Goal: Information Seeking & Learning: Learn about a topic

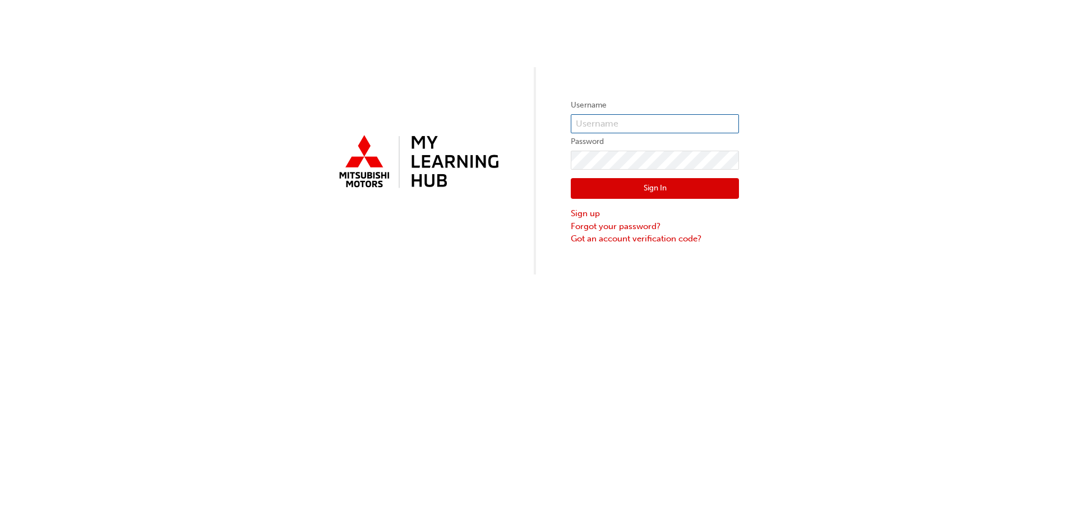
type input "0005818831"
click at [641, 192] on button "Sign In" at bounding box center [655, 188] width 168 height 21
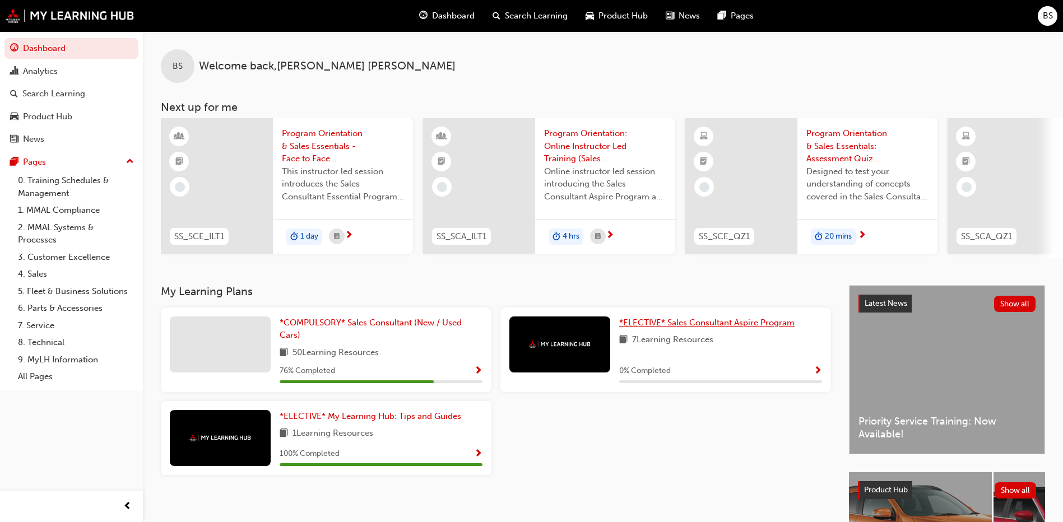
click at [724, 328] on span "*ELECTIVE* Sales Consultant Aspire Program" at bounding box center [706, 323] width 175 height 10
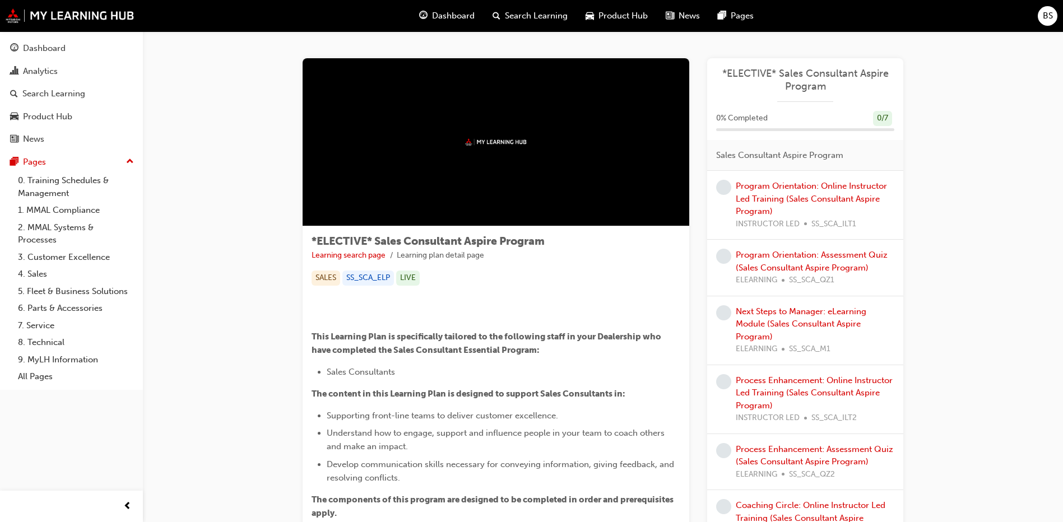
click at [805, 193] on div "Program Orientation: Online Instructor Led Training (Sales Consultant Aspire Pr…" at bounding box center [815, 205] width 159 height 50
click at [795, 187] on link "Program Orientation: Online Instructor Led Training (Sales Consultant Aspire Pr…" at bounding box center [811, 198] width 151 height 35
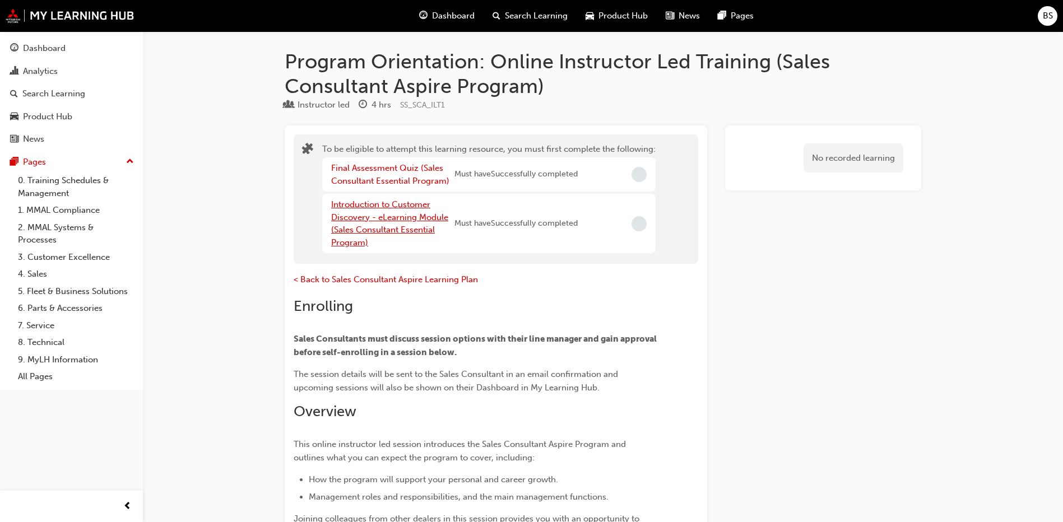
click at [371, 215] on link "Introduction to Customer Discovery - eLearning Module (Sales Consultant Essenti…" at bounding box center [389, 224] width 117 height 48
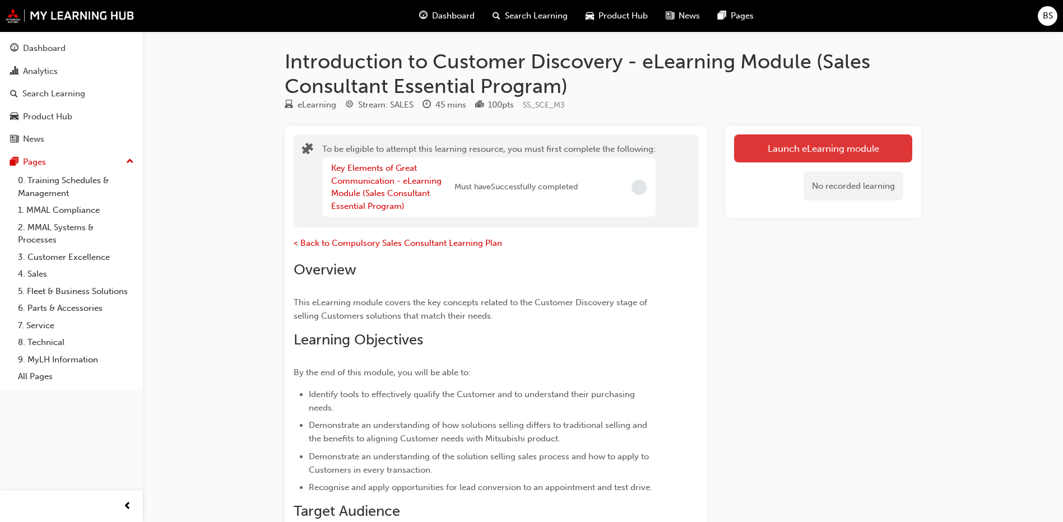
click at [800, 149] on button "Launch eLearning module" at bounding box center [823, 149] width 178 height 28
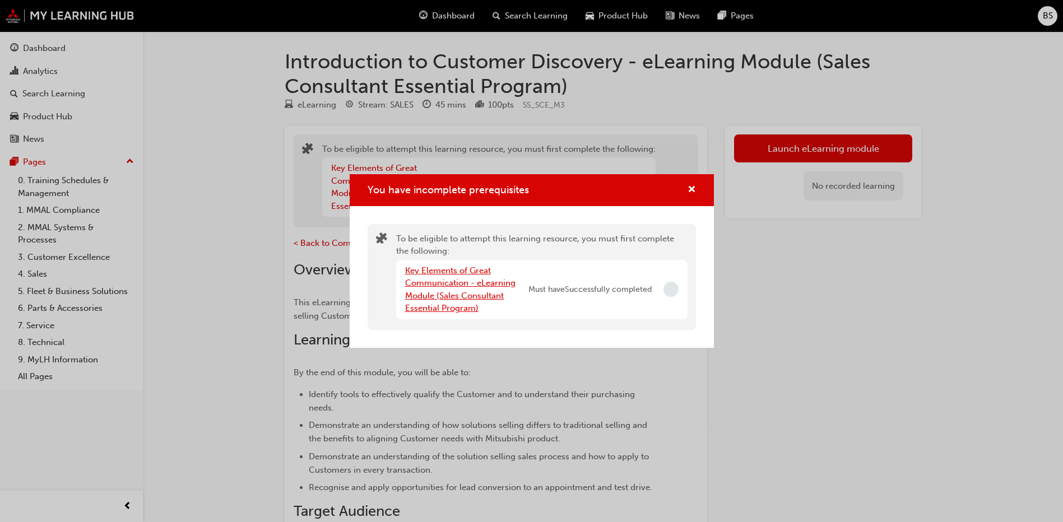
click at [451, 273] on link "Key Elements of Great Communication - eLearning Module (Sales Consultant Essent…" at bounding box center [460, 290] width 110 height 48
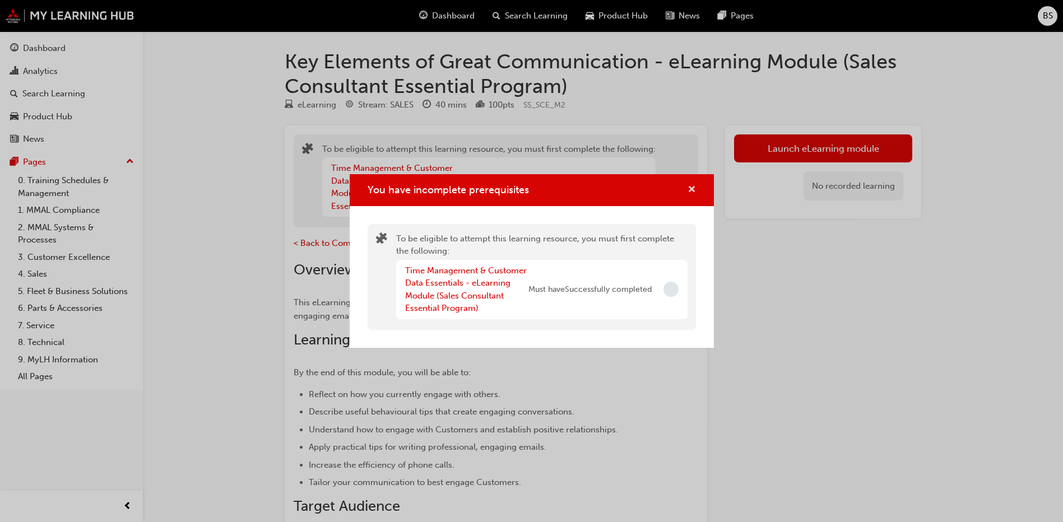
click at [692, 192] on span "cross-icon" at bounding box center [692, 191] width 8 height 10
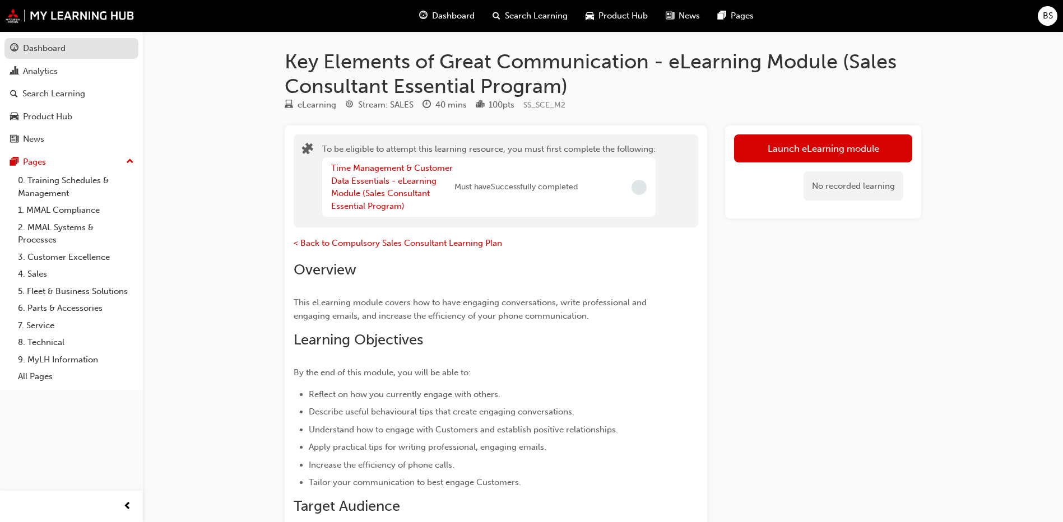
click at [31, 52] on div "Dashboard" at bounding box center [44, 48] width 43 height 13
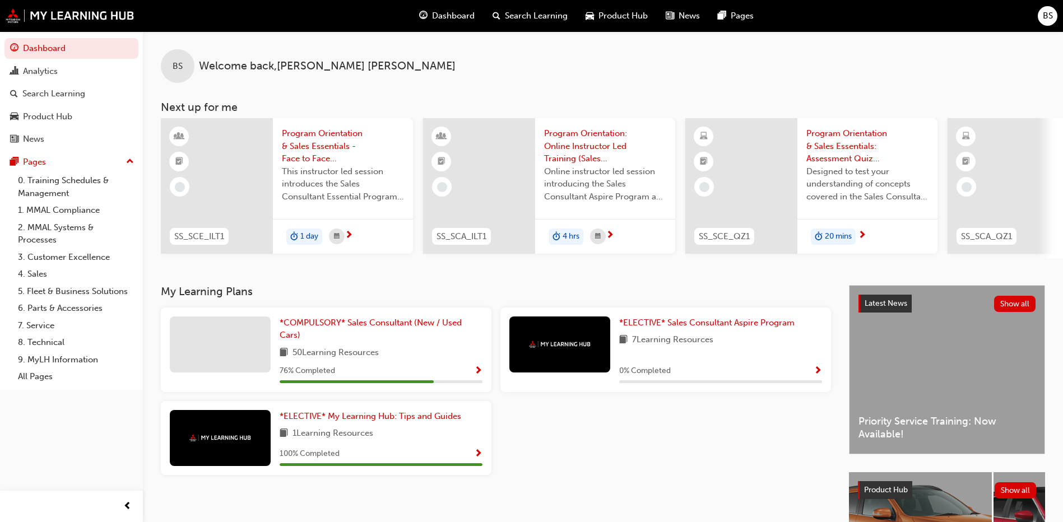
click at [220, 351] on div at bounding box center [220, 345] width 101 height 56
click at [333, 327] on span "*COMPULSORY* Sales Consultant (New / Used Cars)" at bounding box center [371, 329] width 182 height 23
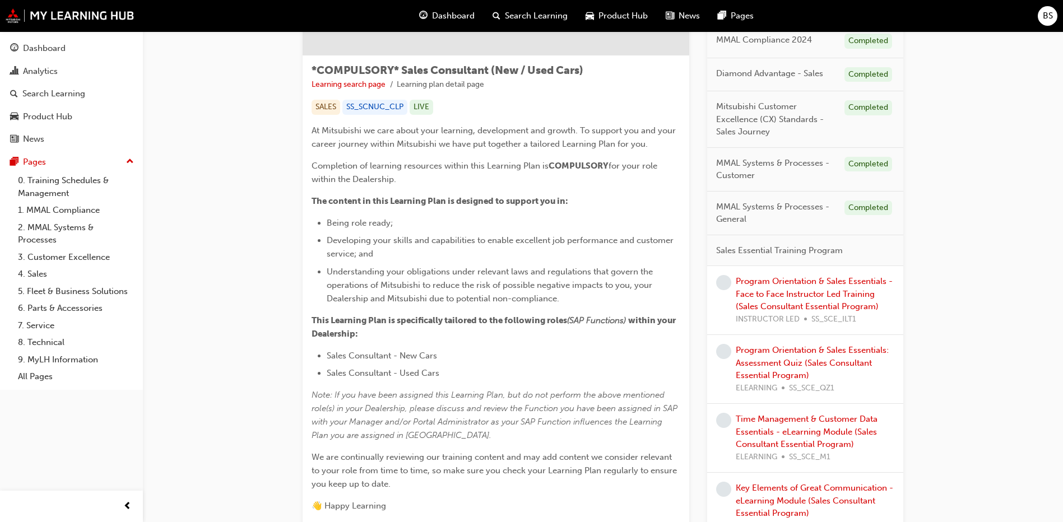
scroll to position [168, 0]
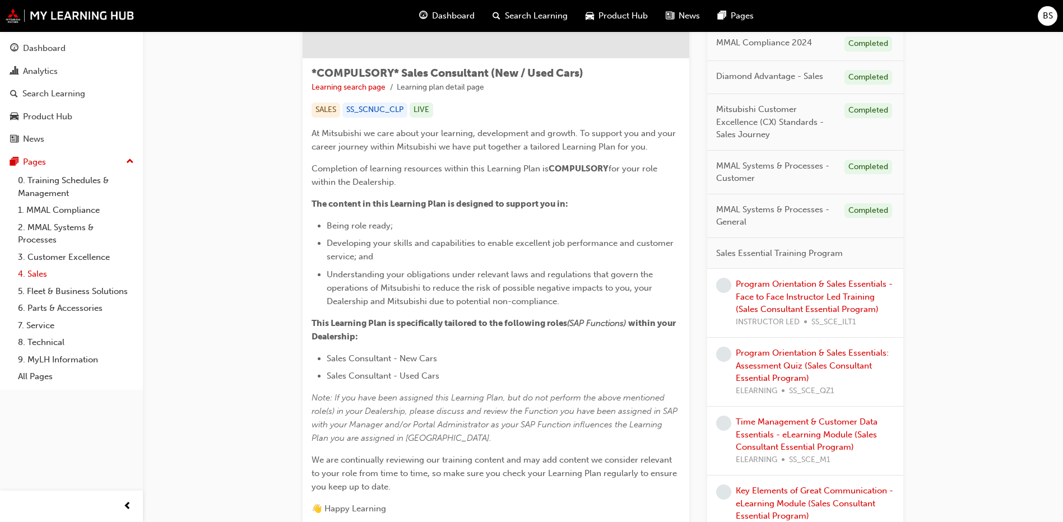
click at [35, 268] on link "4. Sales" at bounding box center [75, 274] width 125 height 17
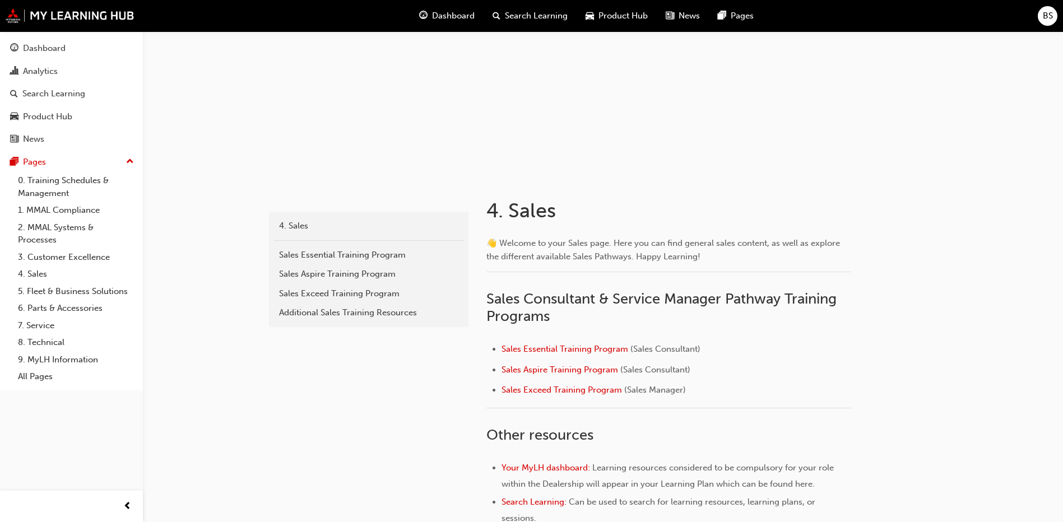
scroll to position [56, 0]
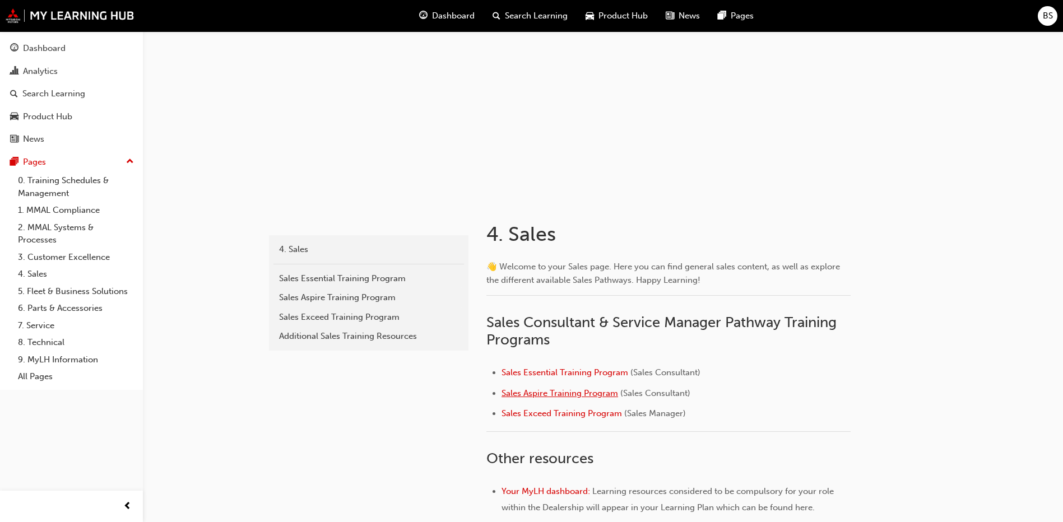
click at [579, 396] on span "Sales Aspire Training Program" at bounding box center [560, 393] width 117 height 10
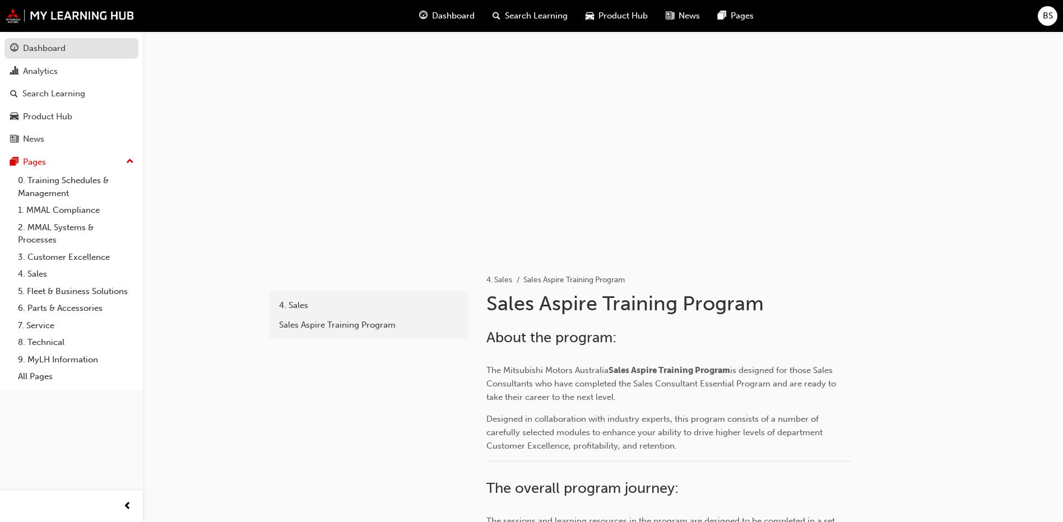
click at [53, 42] on div "Dashboard" at bounding box center [44, 48] width 43 height 13
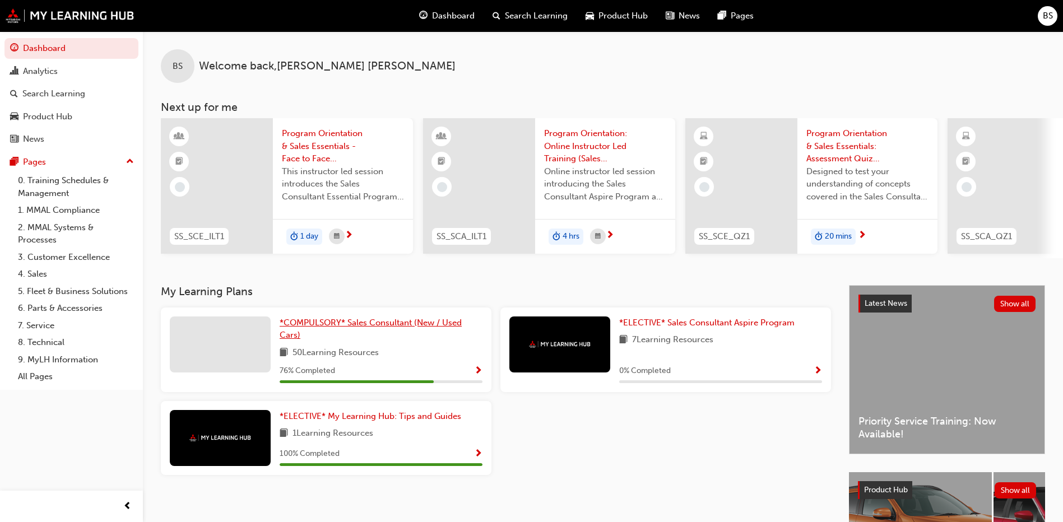
click at [418, 329] on span "*COMPULSORY* Sales Consultant (New / Used Cars)" at bounding box center [371, 329] width 182 height 23
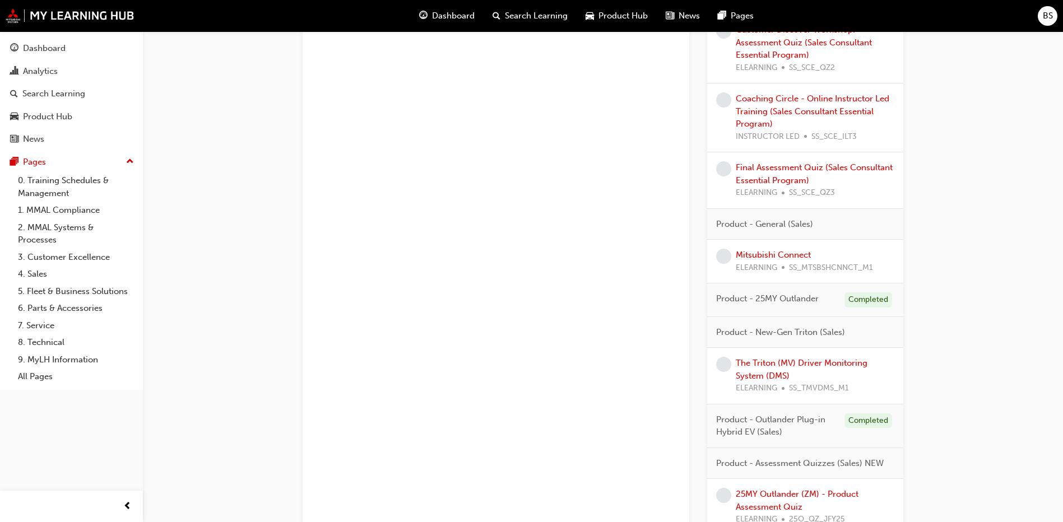
scroll to position [841, 0]
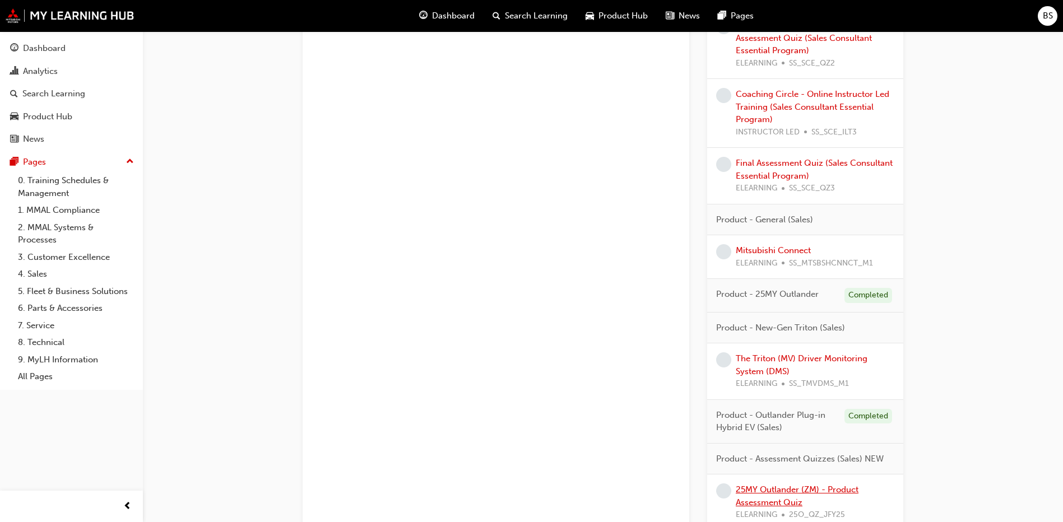
click at [784, 491] on link "25MY Outlander (ZM) - Product Assessment Quiz" at bounding box center [797, 496] width 123 height 23
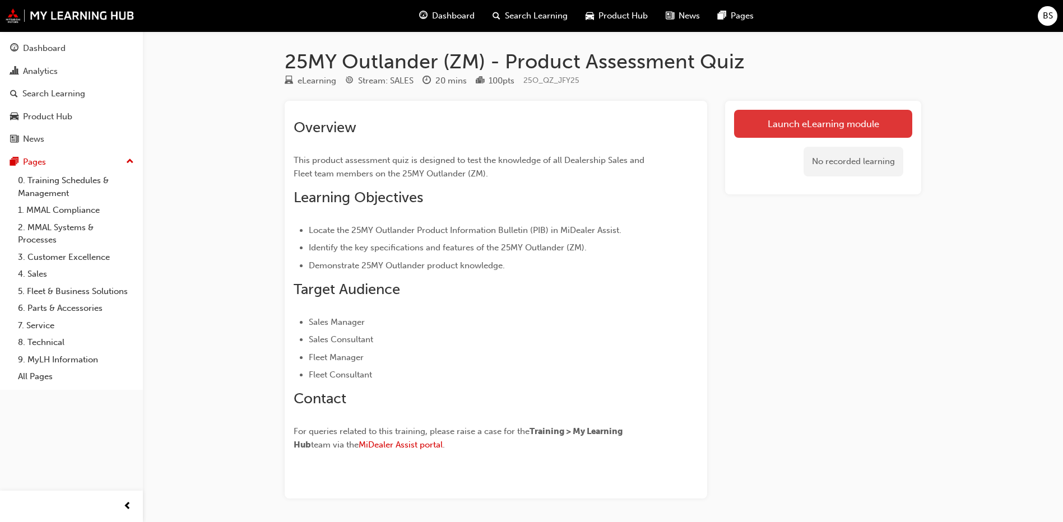
click at [807, 125] on link "Launch eLearning module" at bounding box center [823, 124] width 178 height 28
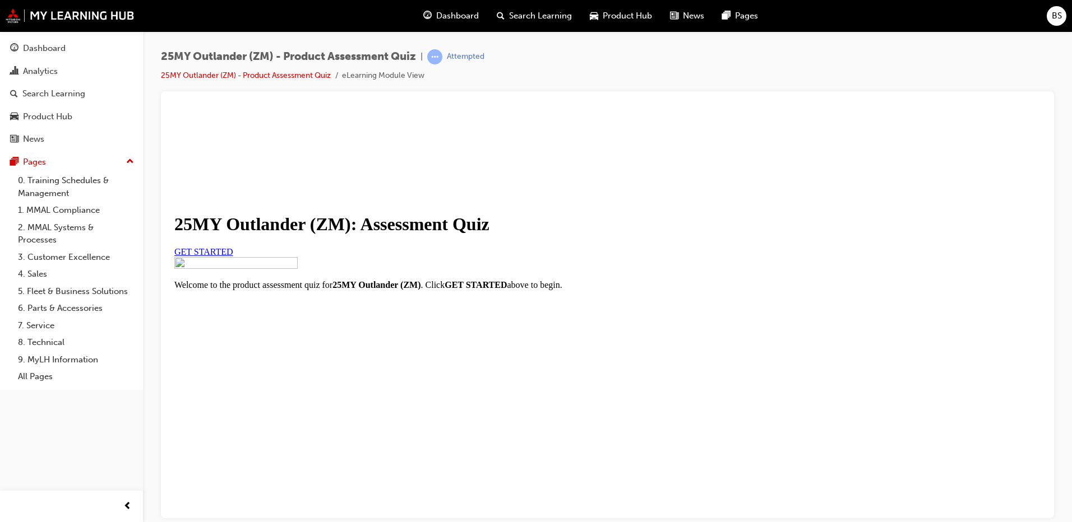
click at [233, 256] on span "GET STARTED" at bounding box center [203, 252] width 59 height 10
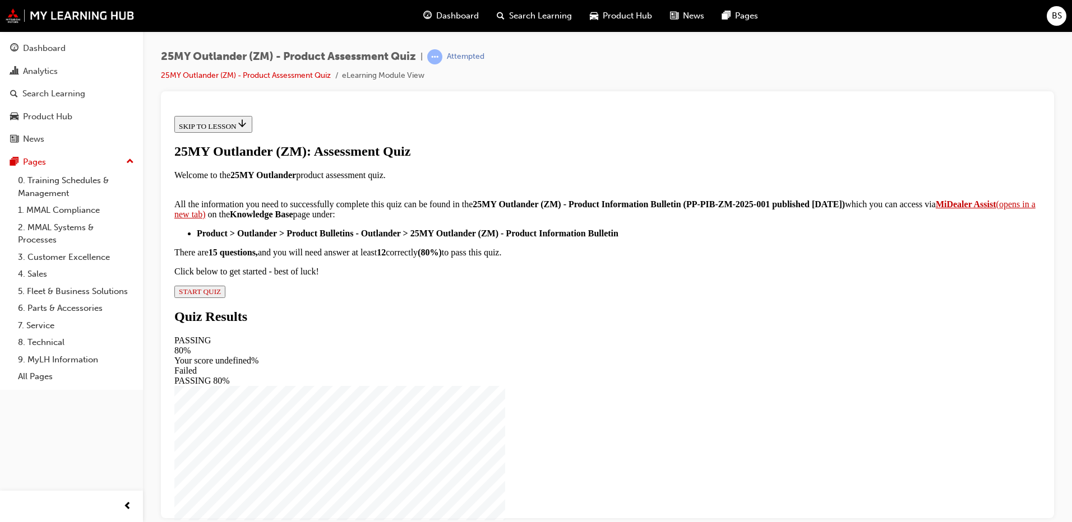
scroll to position [175, 0]
click at [221, 295] on span "START QUIZ" at bounding box center [200, 291] width 42 height 8
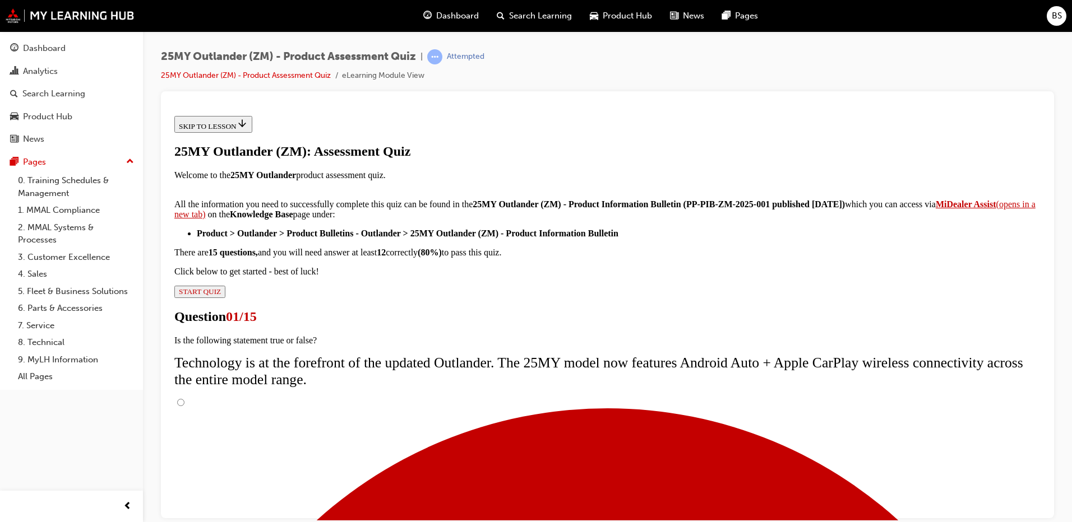
scroll to position [89, 0]
drag, startPoint x: 431, startPoint y: 289, endPoint x: 527, endPoint y: 351, distance: 114.7
click at [184, 398] on input "True" at bounding box center [180, 401] width 7 height 7
radio input "true"
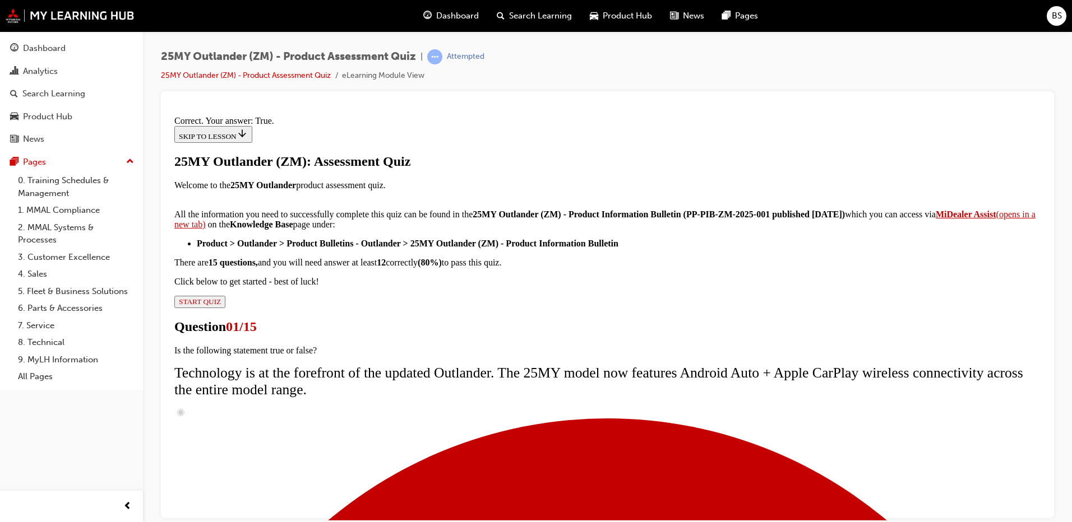
scroll to position [124, 0]
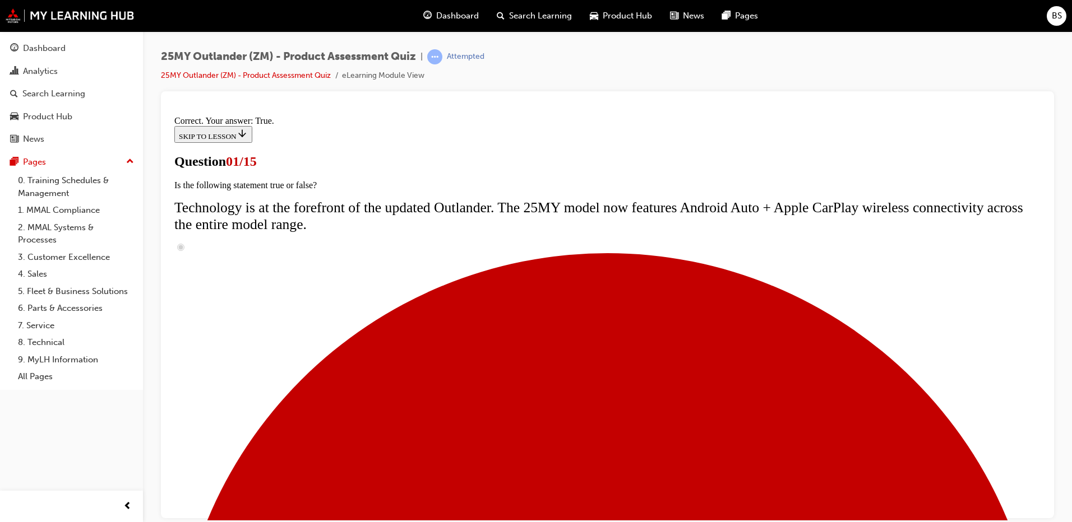
scroll to position [168, 0]
radio input "true"
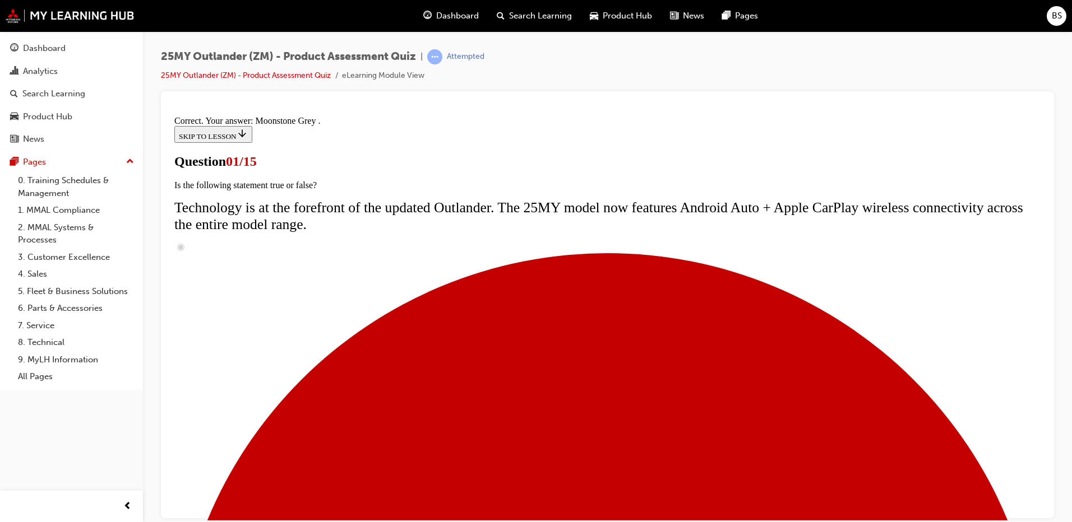
scroll to position [265, 0]
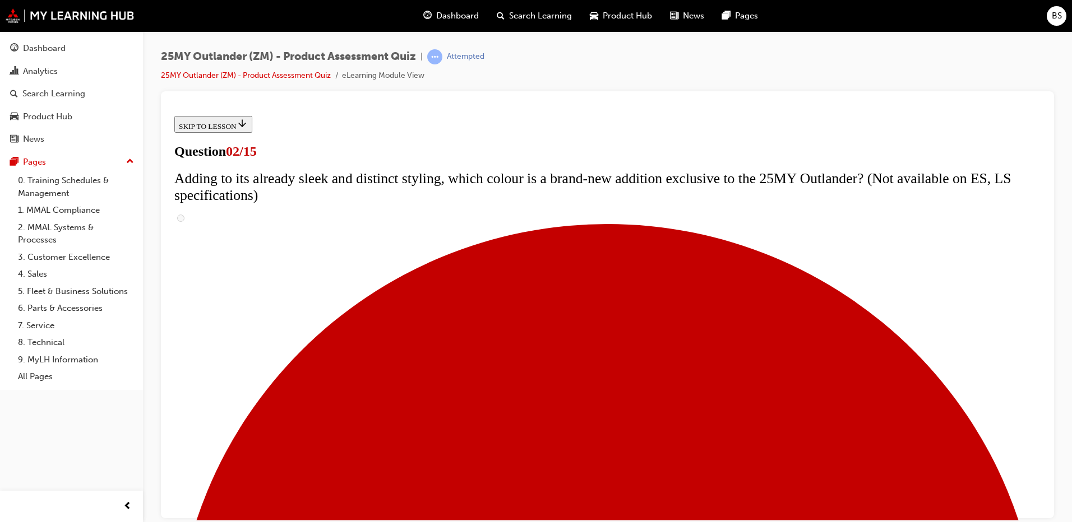
scroll to position [268, 0]
checkbox input "true"
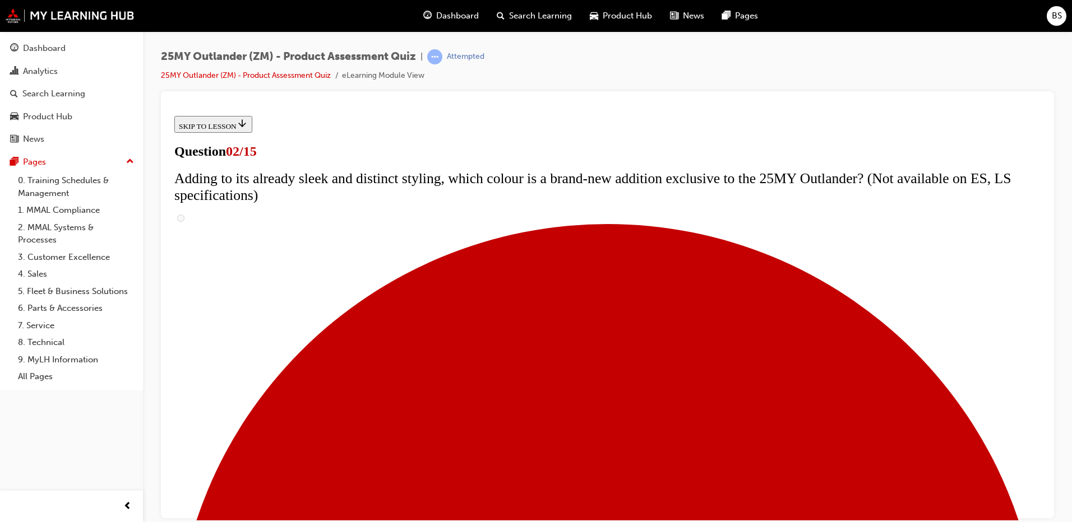
checkbox input "true"
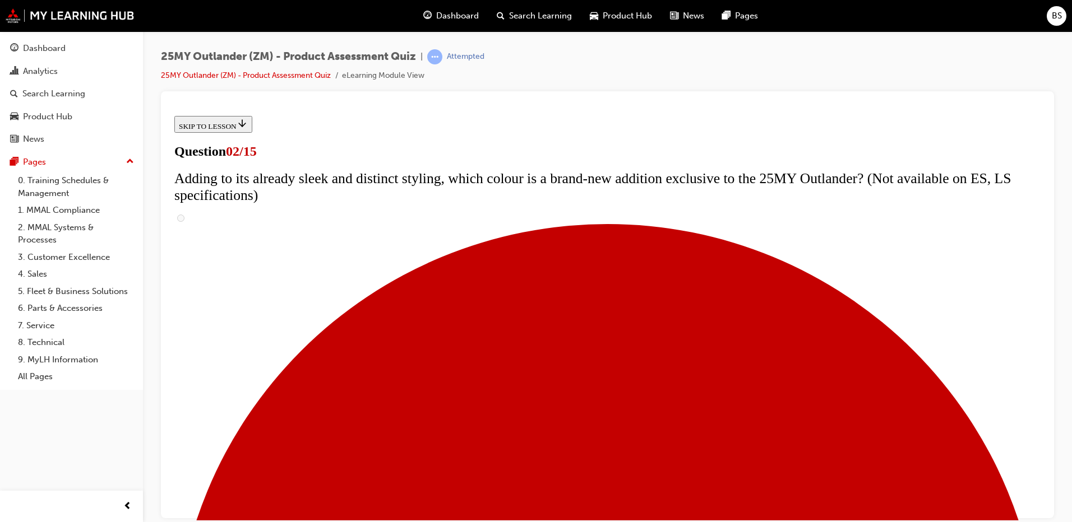
checkbox input "true"
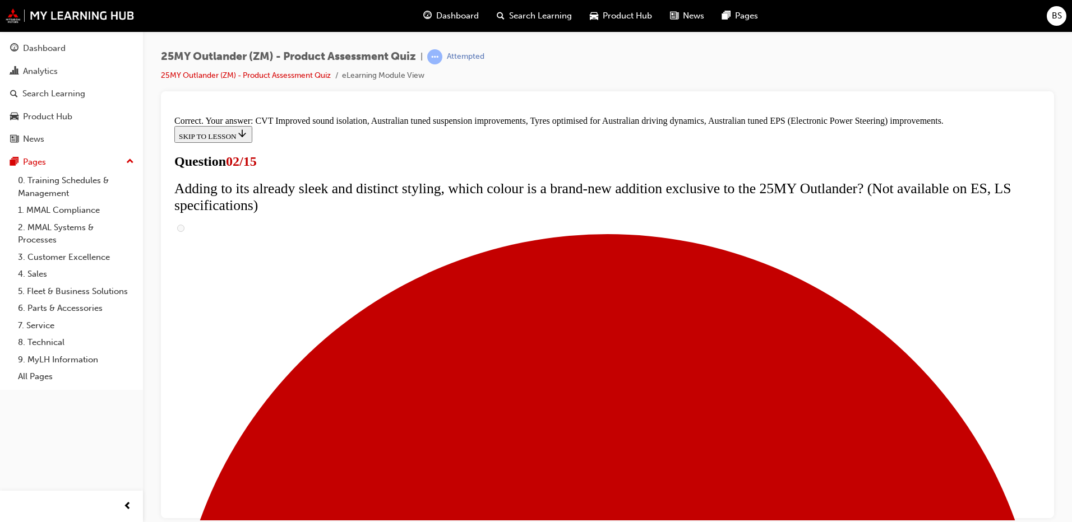
scroll to position [303, 0]
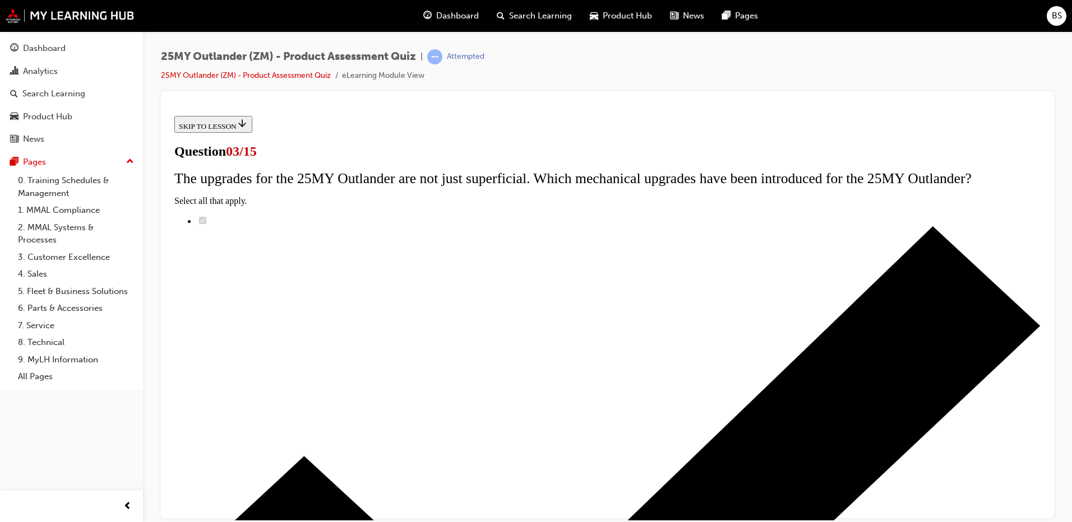
scroll to position [84, 0]
radio input "true"
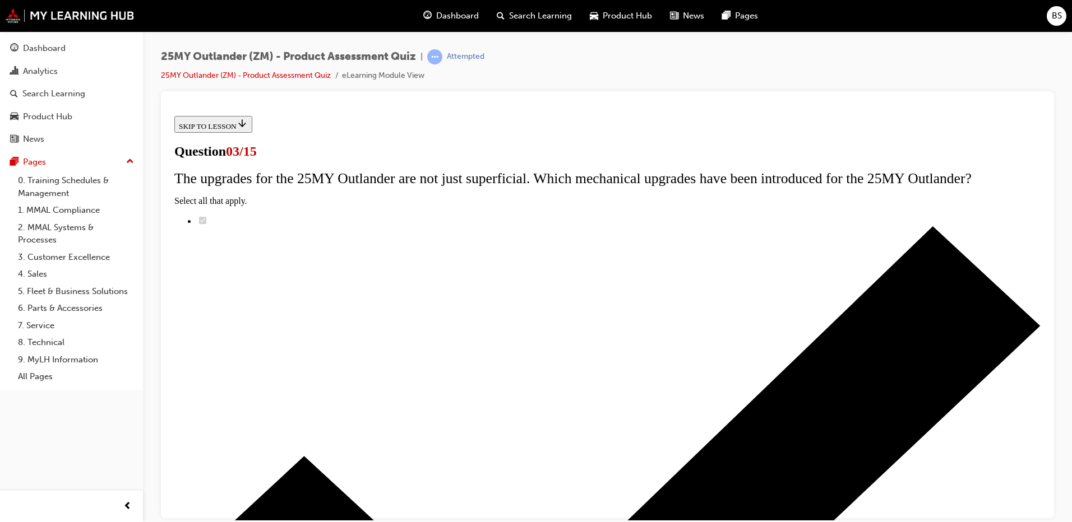
radio input "true"
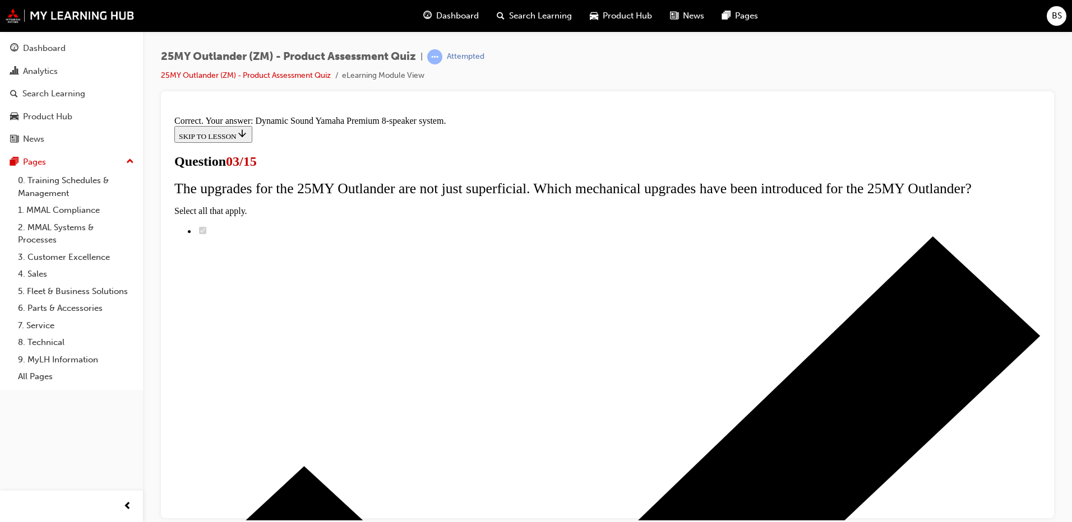
scroll to position [175, 0]
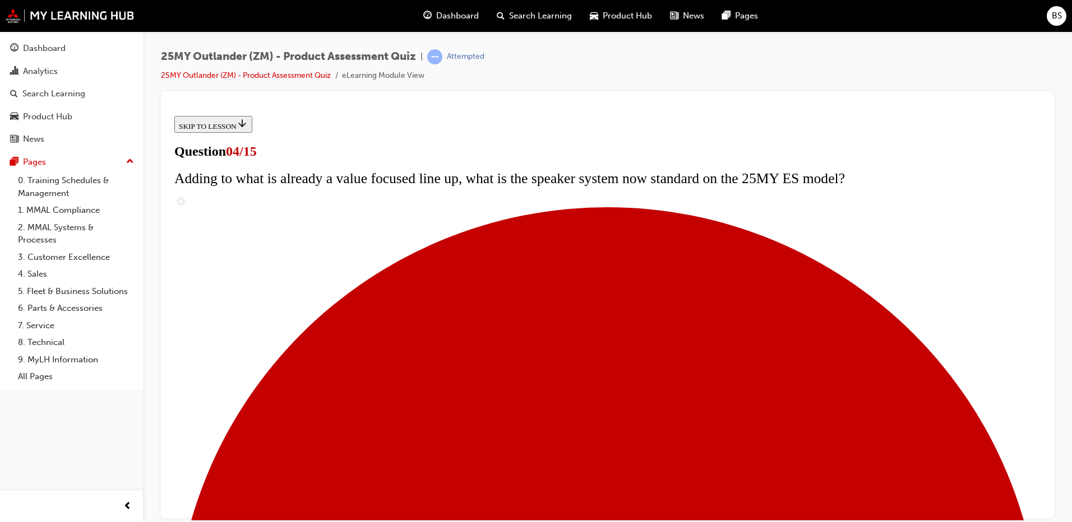
scroll to position [112, 0]
checkbox input "true"
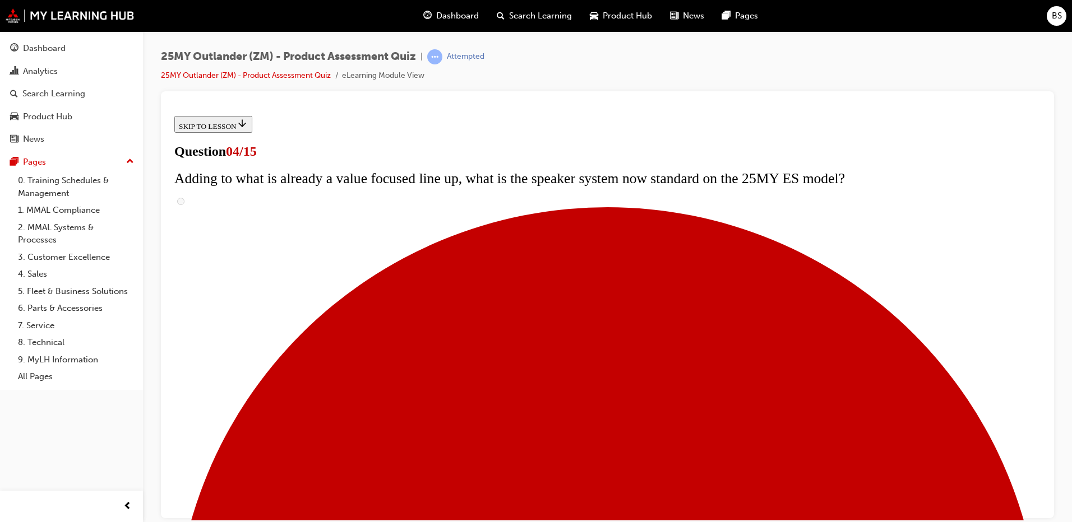
checkbox input "true"
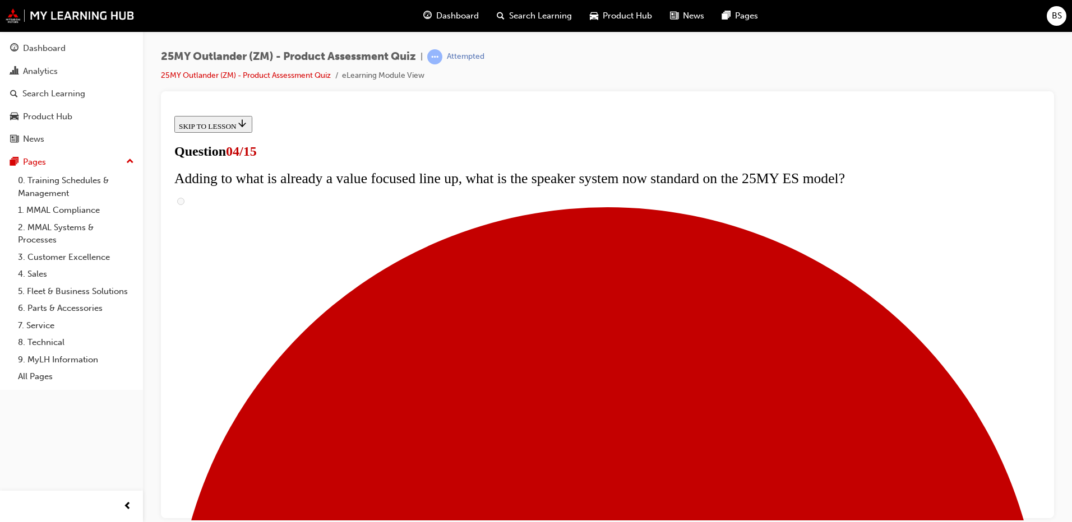
checkbox input "true"
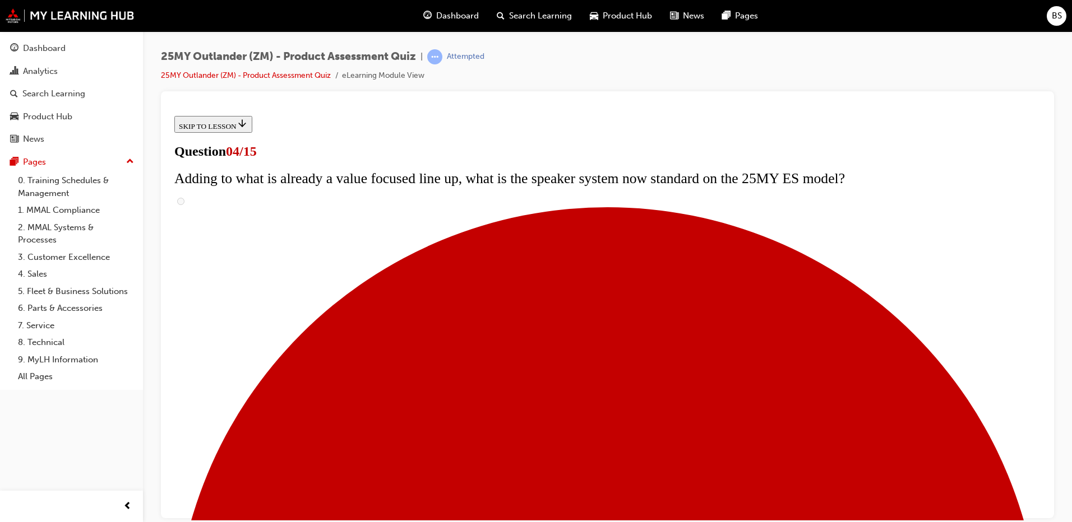
checkbox input "true"
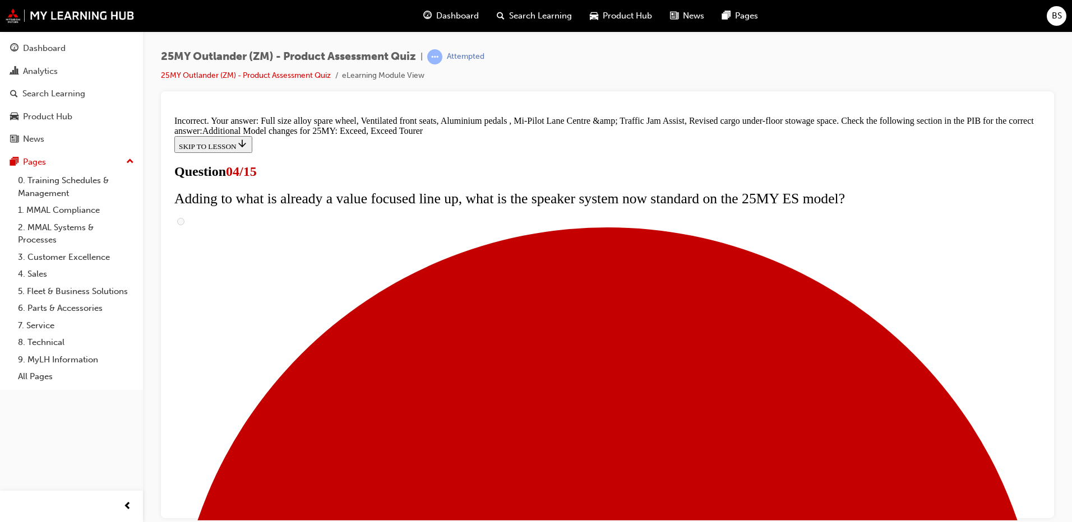
scroll to position [417, 0]
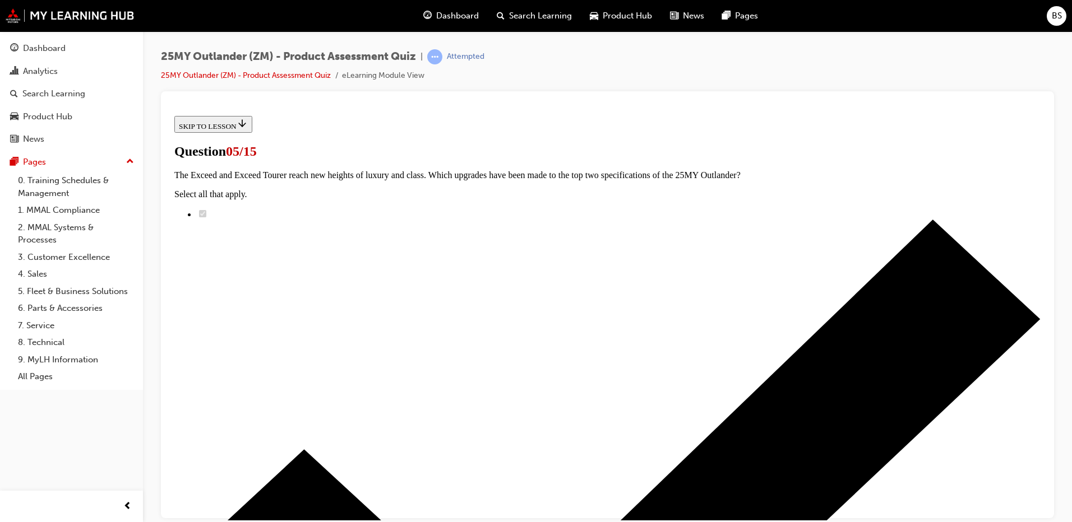
scroll to position [112, 0]
radio input "true"
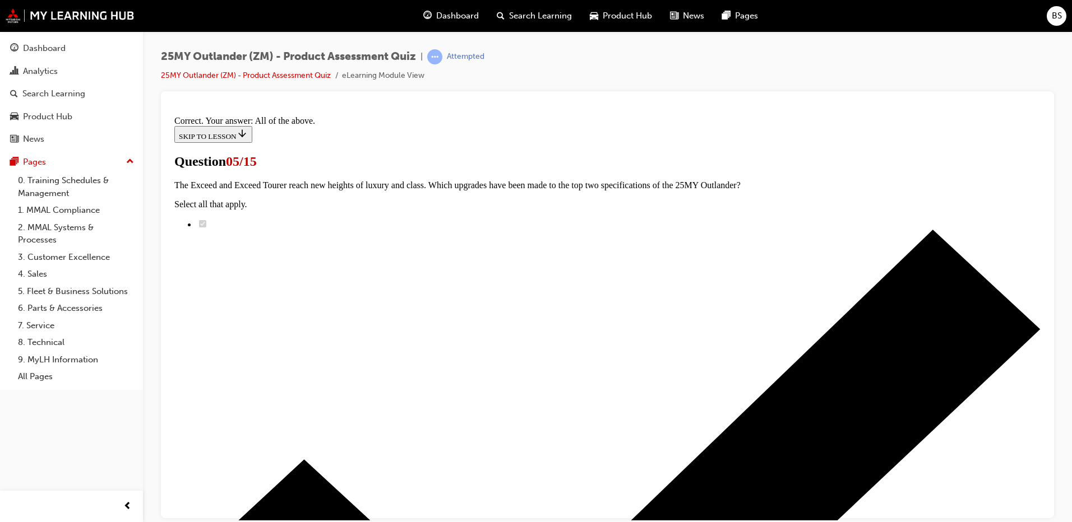
scroll to position [265, 0]
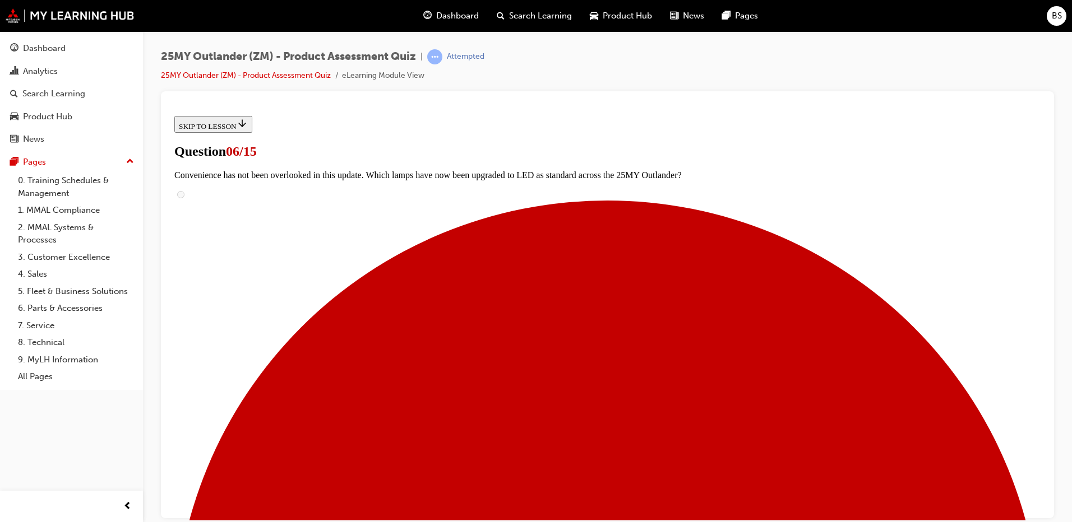
scroll to position [168, 0]
radio input "true"
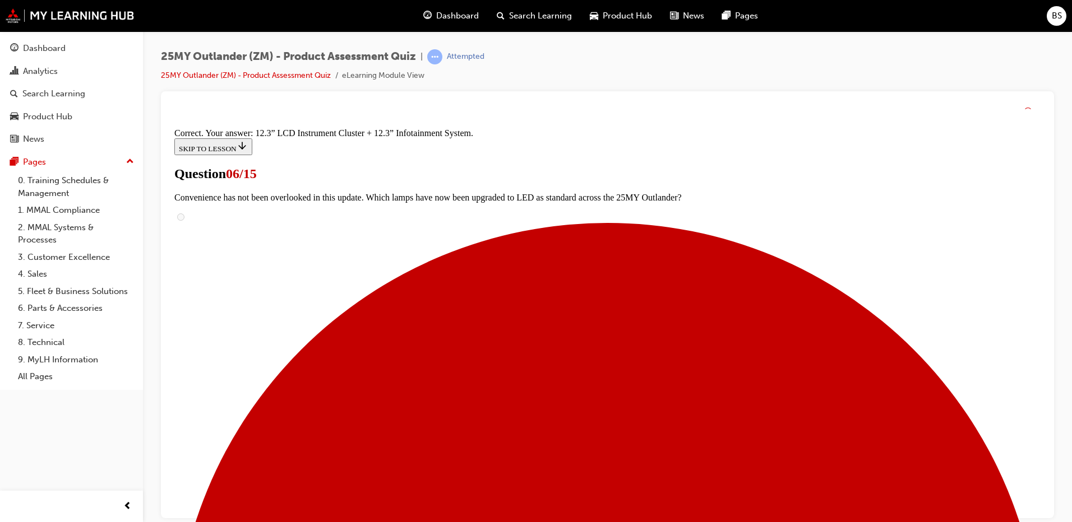
scroll to position [371, 0]
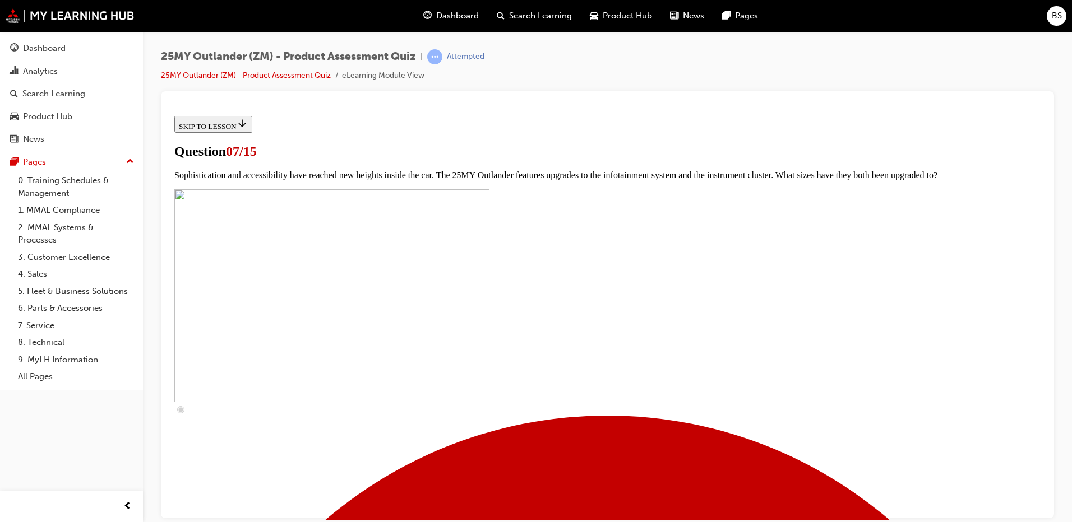
scroll to position [448, 0]
checkbox input "true"
drag, startPoint x: 431, startPoint y: 259, endPoint x: 431, endPoint y: 277, distance: 17.9
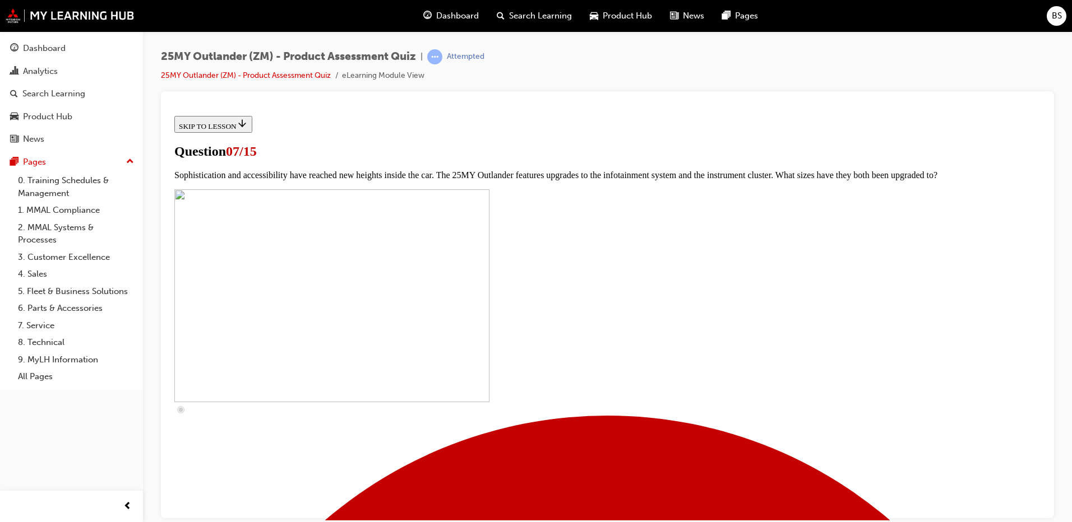
checkbox input "true"
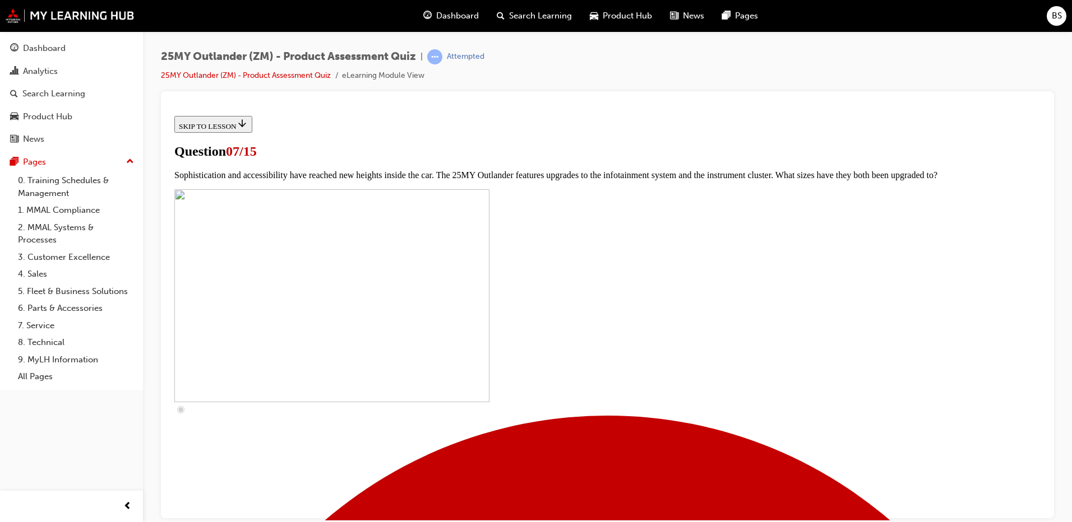
checkbox input "true"
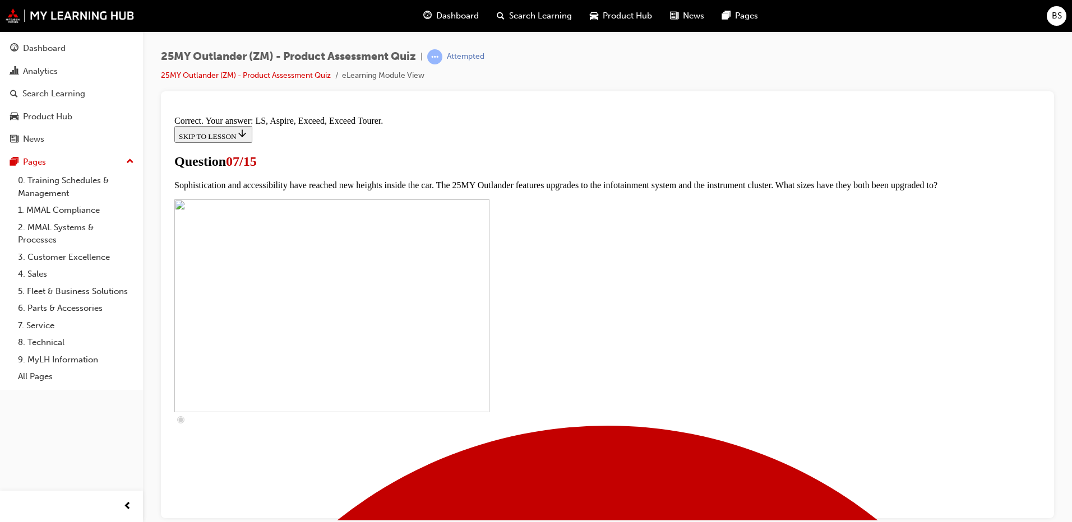
scroll to position [499, 0]
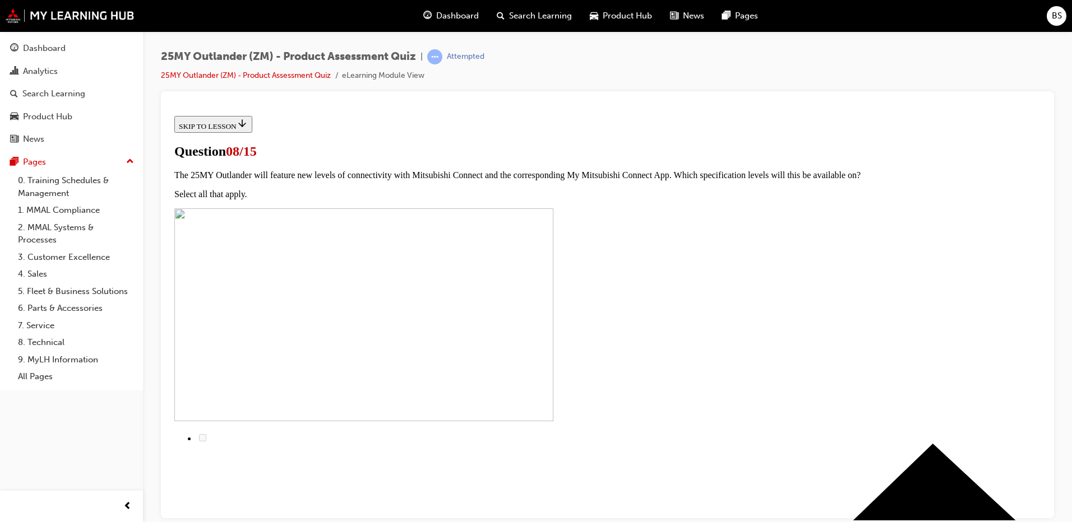
scroll to position [112, 0]
radio input "true"
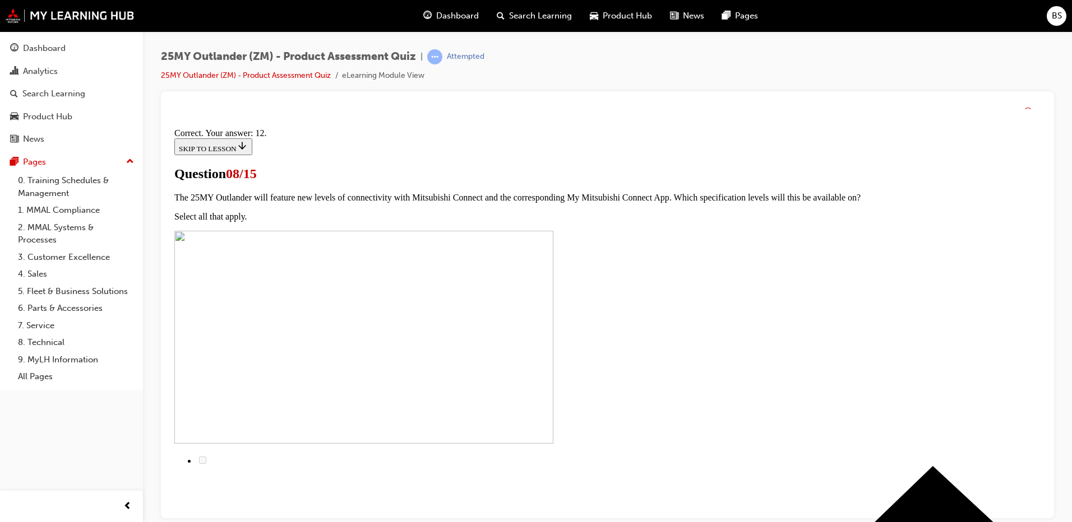
scroll to position [175, 0]
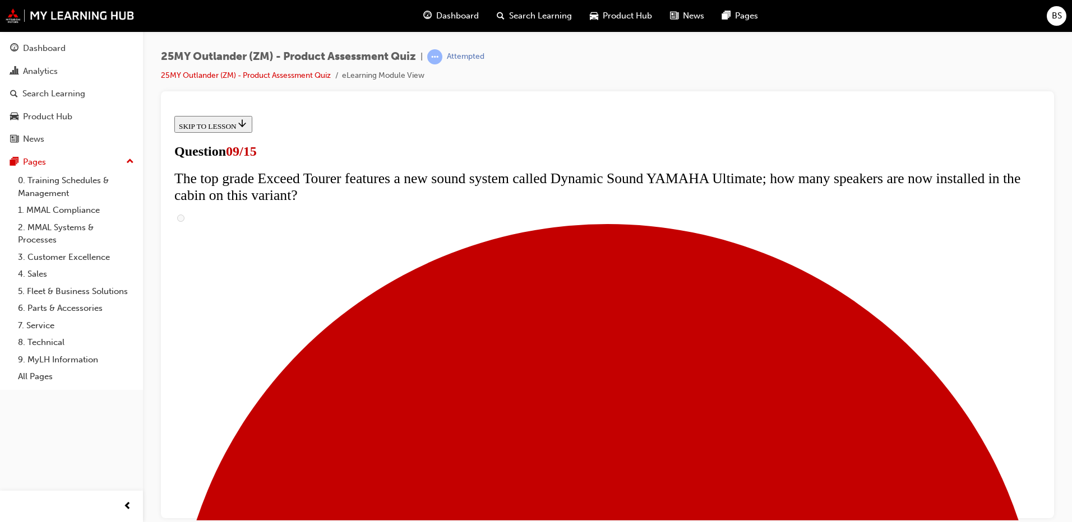
scroll to position [336, 0]
radio input "true"
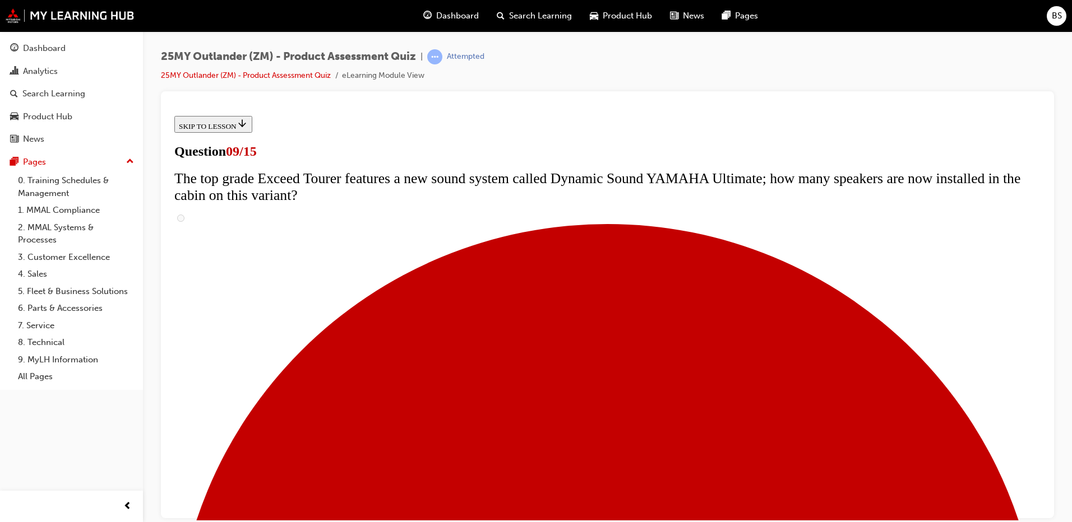
radio input "true"
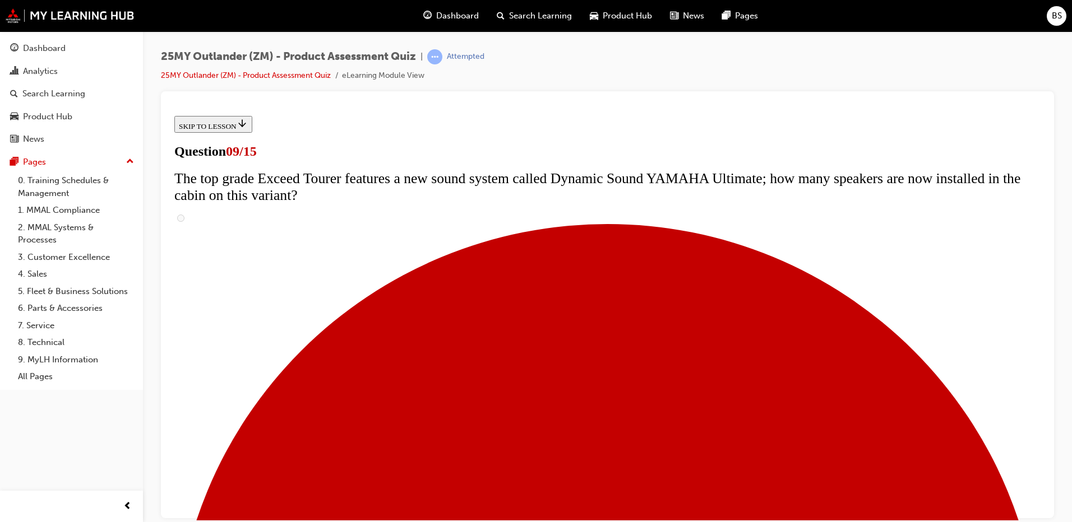
radio input "true"
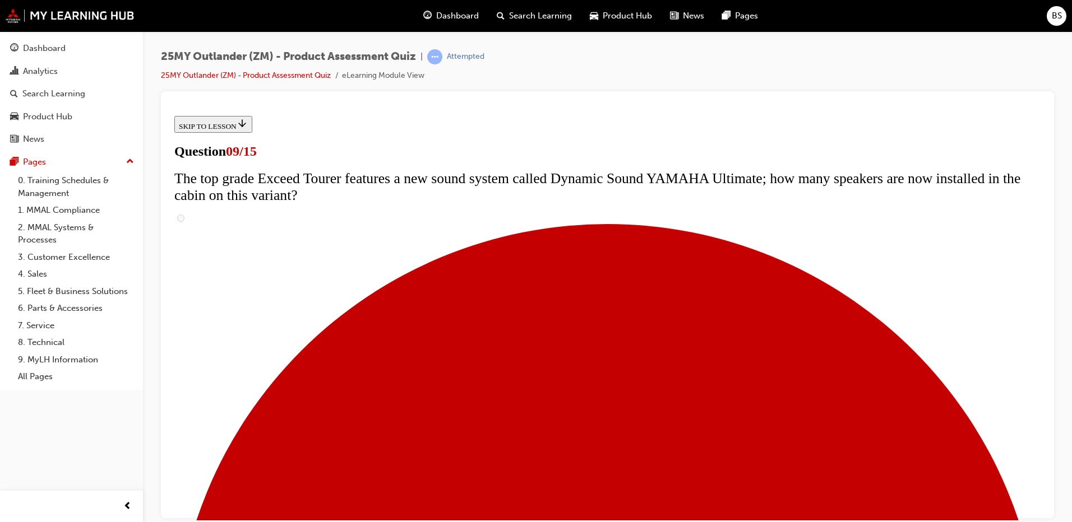
radio input "true"
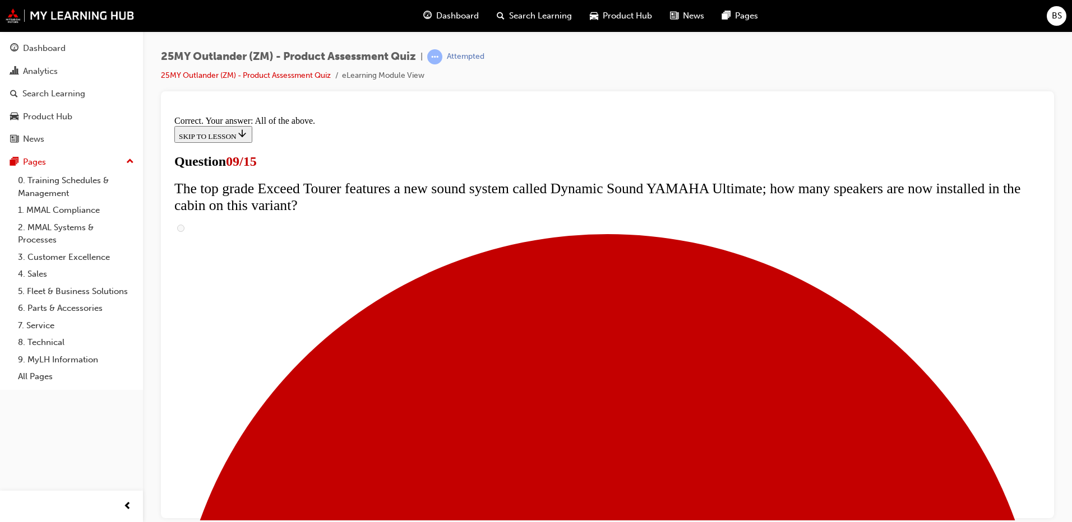
scroll to position [576, 0]
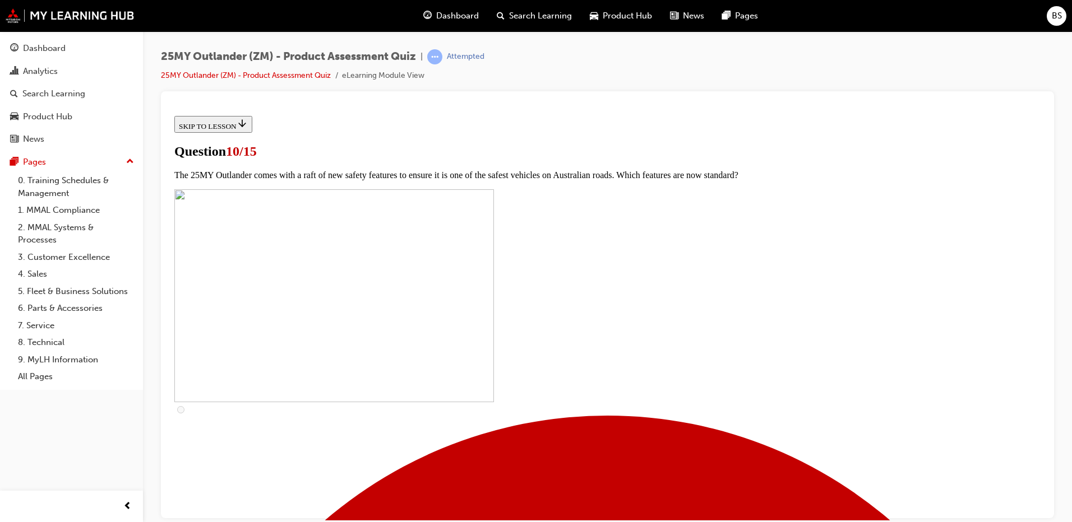
scroll to position [168, 0]
checkbox input "true"
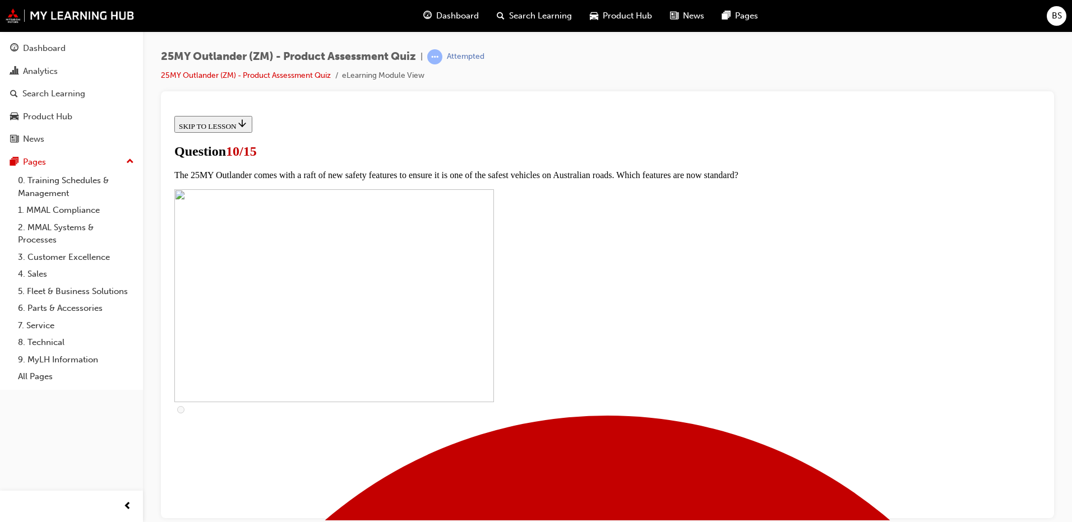
checkbox input "true"
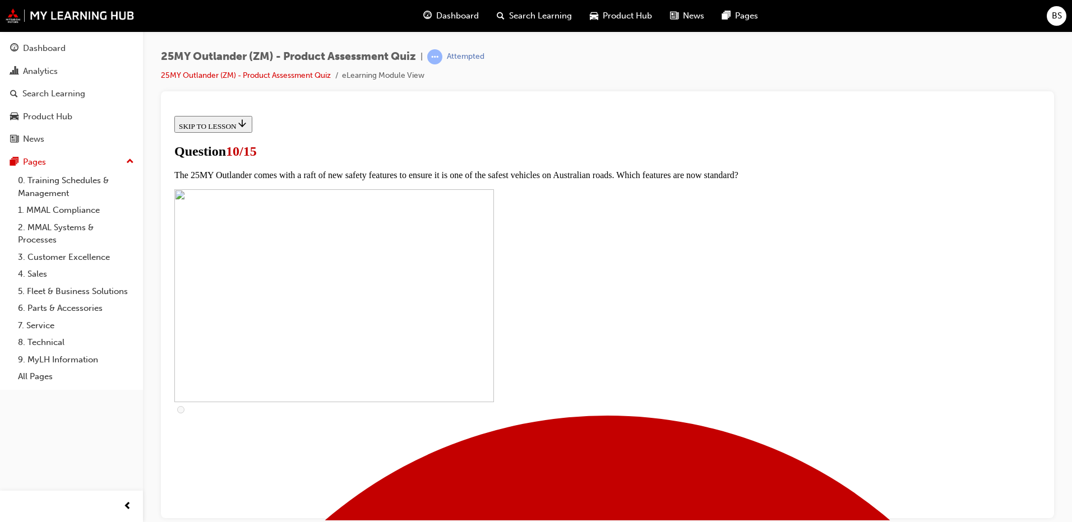
checkbox input "true"
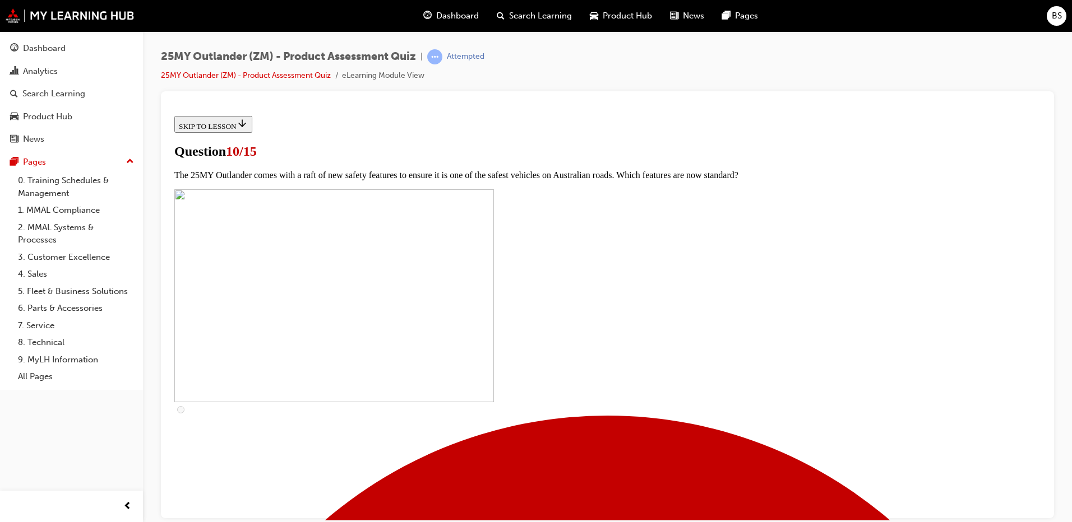
scroll to position [436, 0]
checkbox input "true"
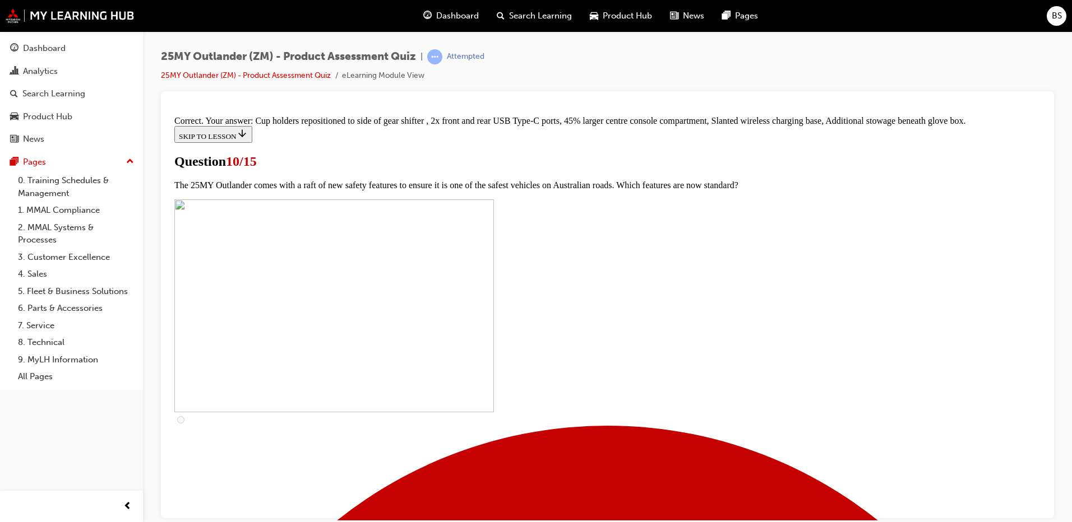
scroll to position [471, 0]
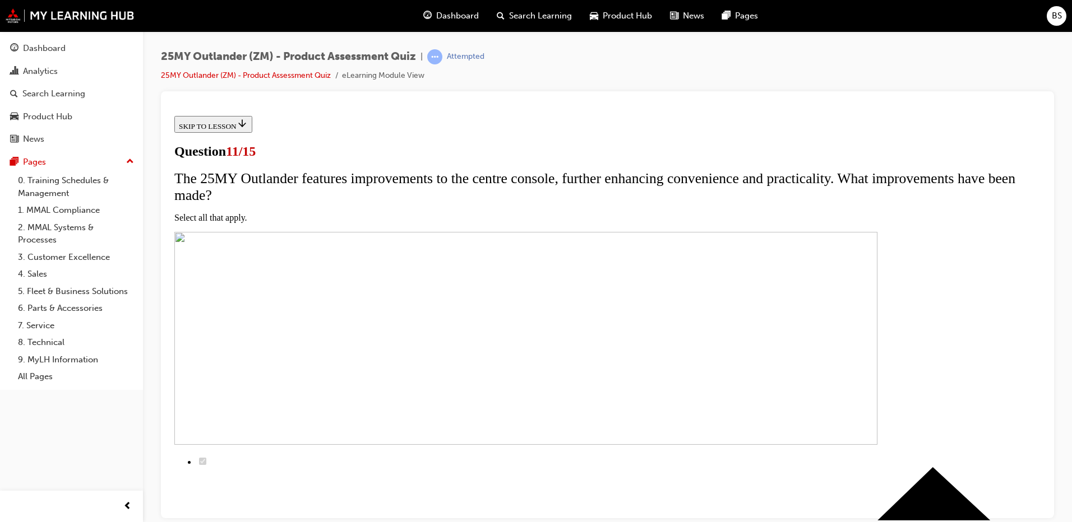
scroll to position [112, 0]
checkbox input "true"
drag, startPoint x: 432, startPoint y: 309, endPoint x: 434, endPoint y: 323, distance: 14.8
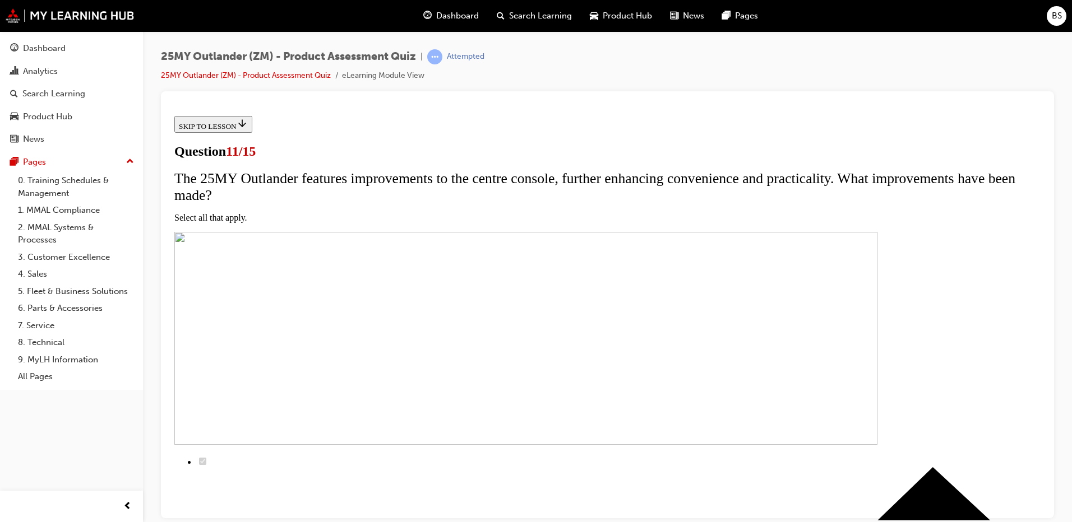
checkbox input "true"
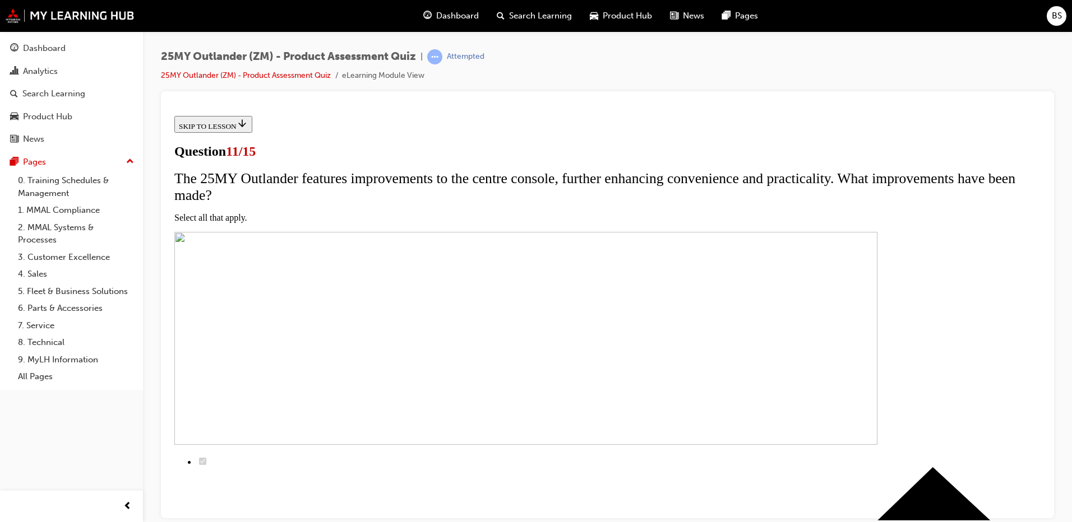
checkbox input "true"
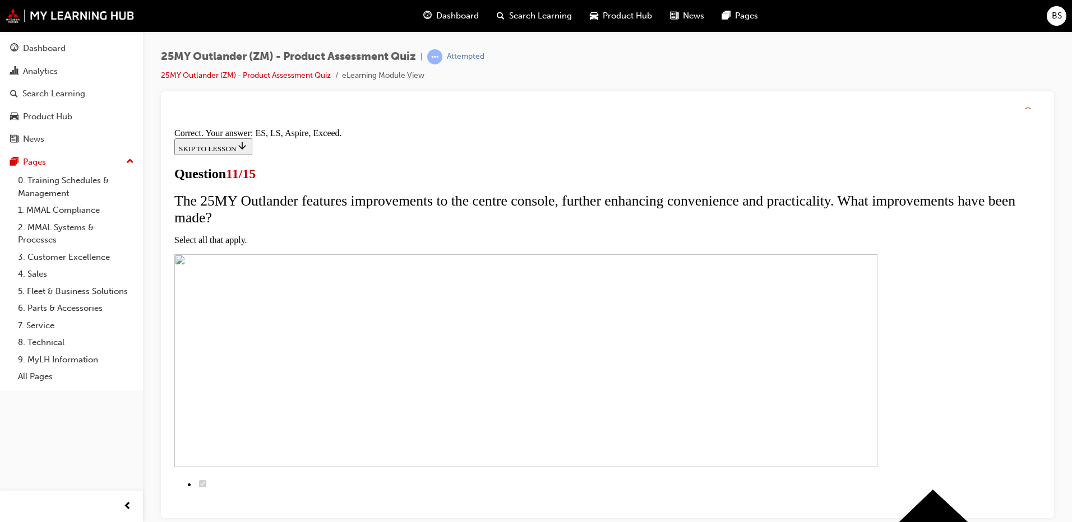
scroll to position [258, 0]
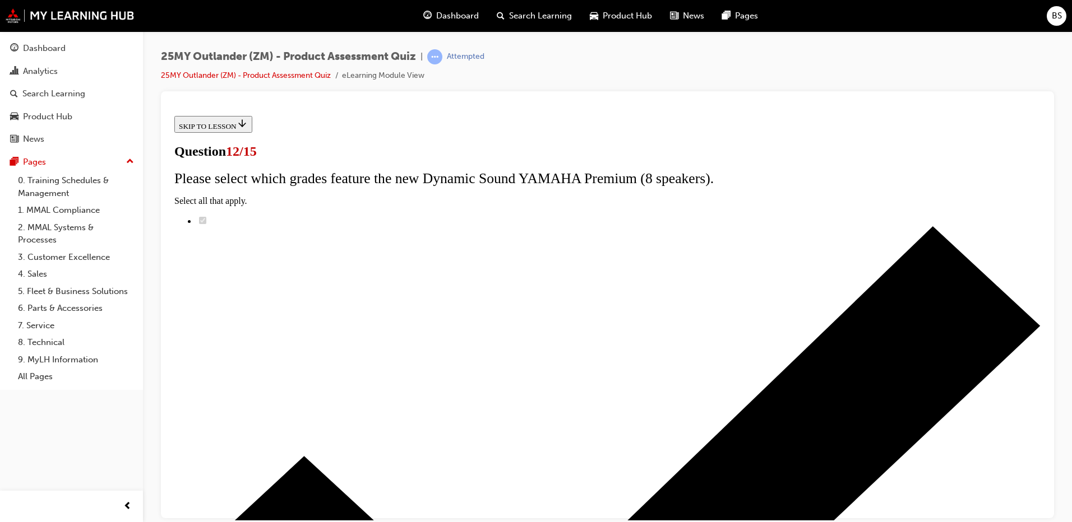
drag, startPoint x: 433, startPoint y: 286, endPoint x: 446, endPoint y: 298, distance: 17.1
radio input "true"
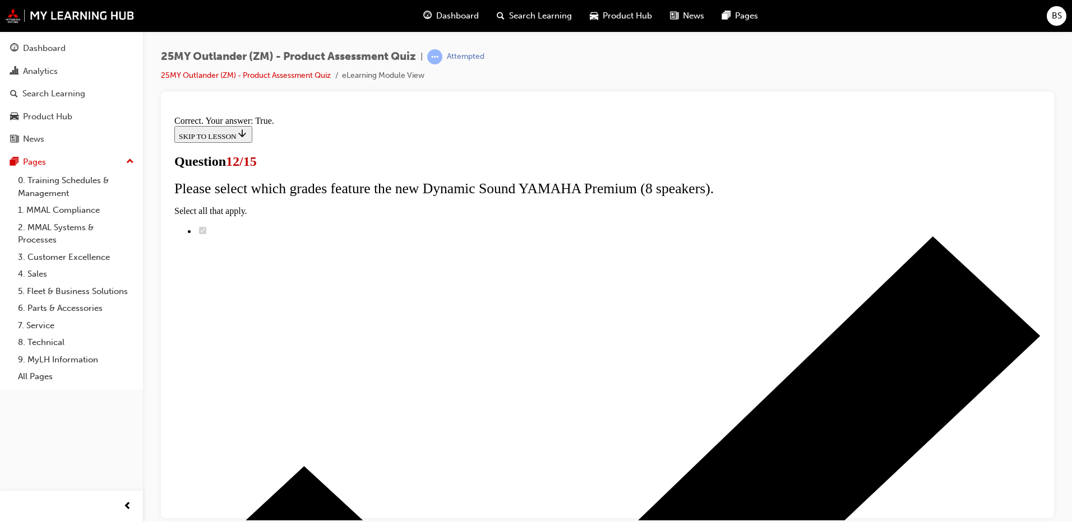
scroll to position [124, 0]
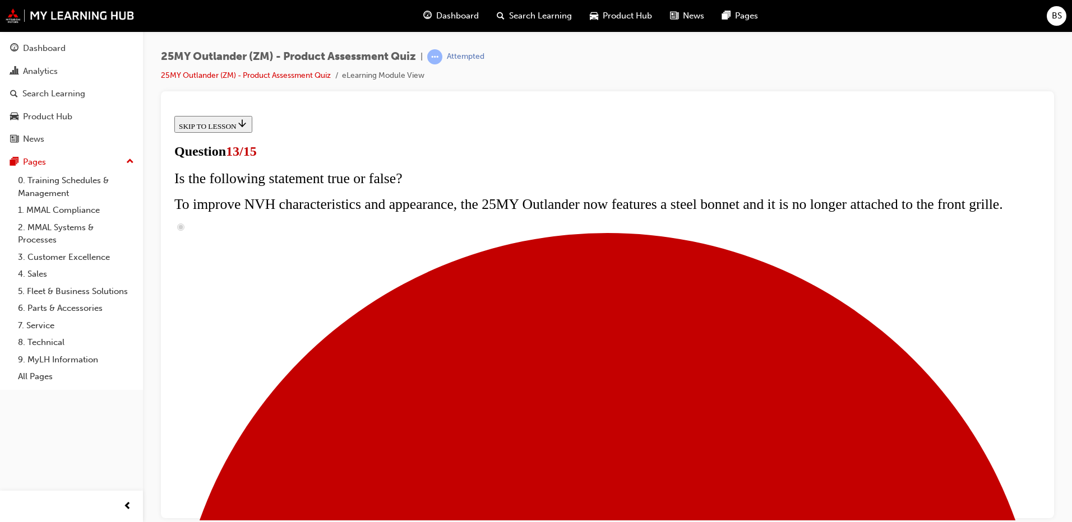
scroll to position [112, 0]
radio input "true"
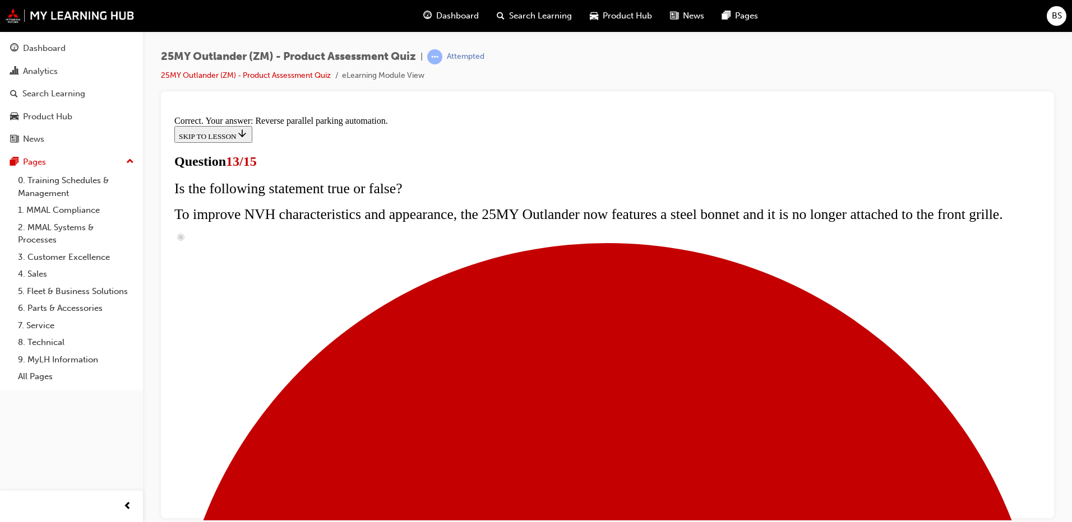
scroll to position [284, 0]
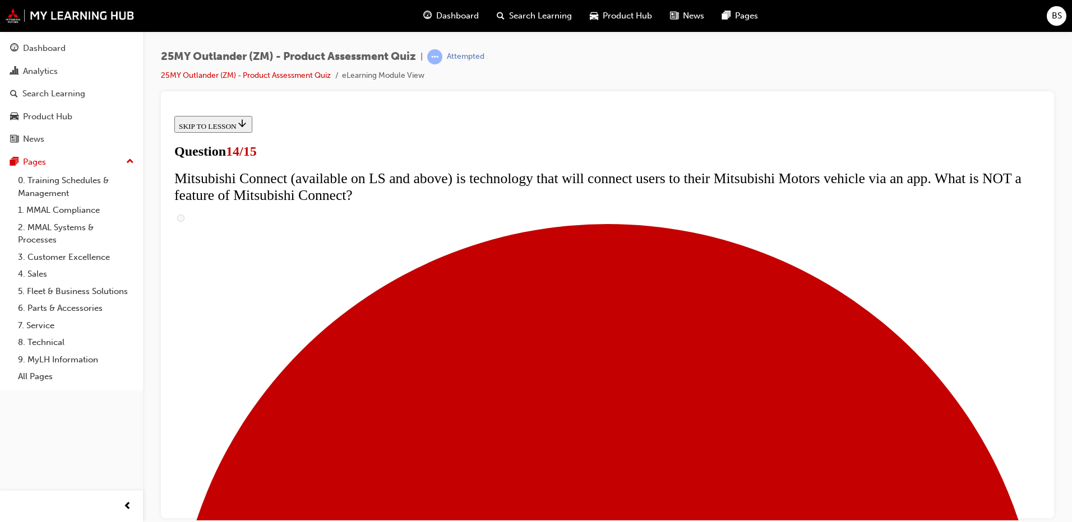
scroll to position [425, 0]
radio input "true"
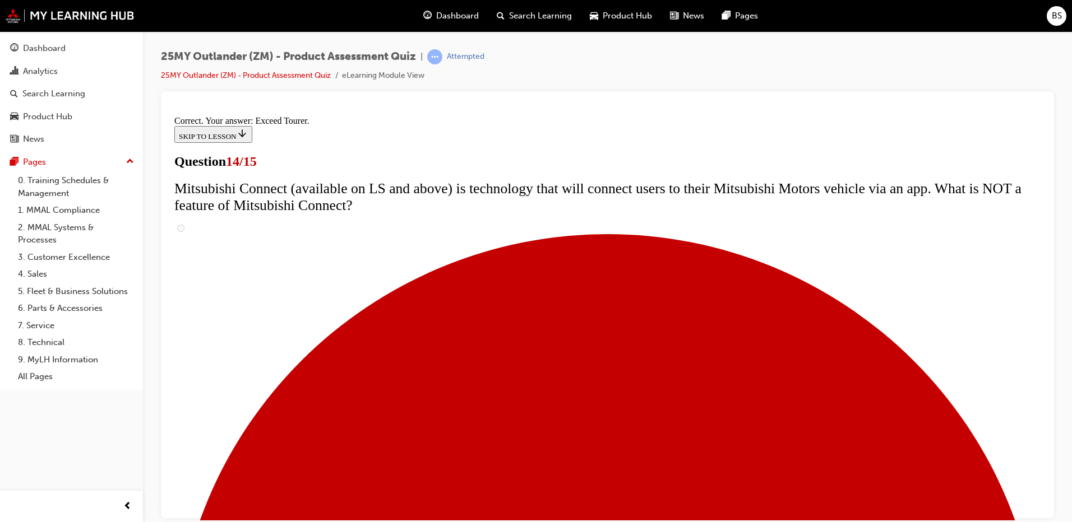
scroll to position [461, 0]
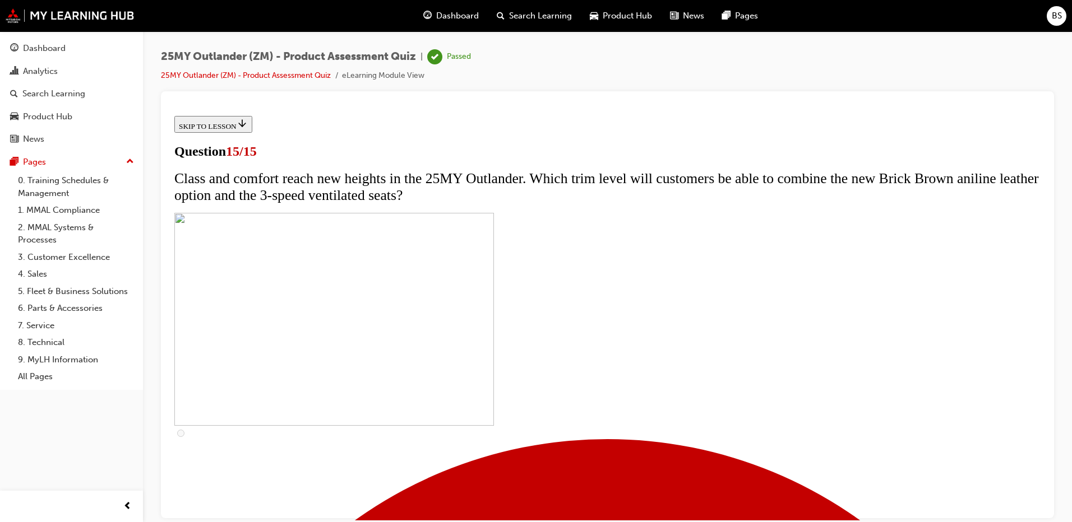
scroll to position [162, 0]
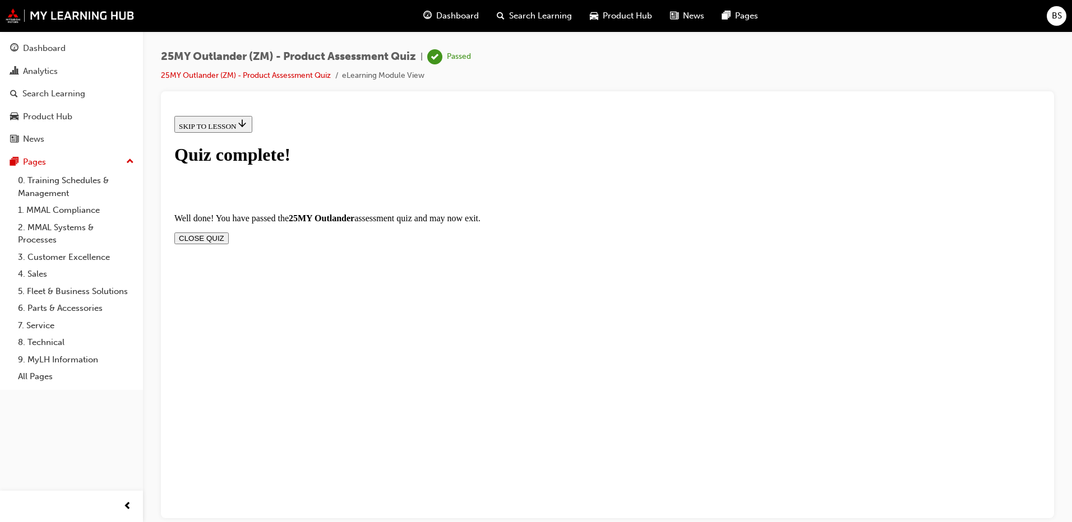
click at [229, 232] on button "CLOSE QUIZ" at bounding box center [201, 238] width 54 height 12
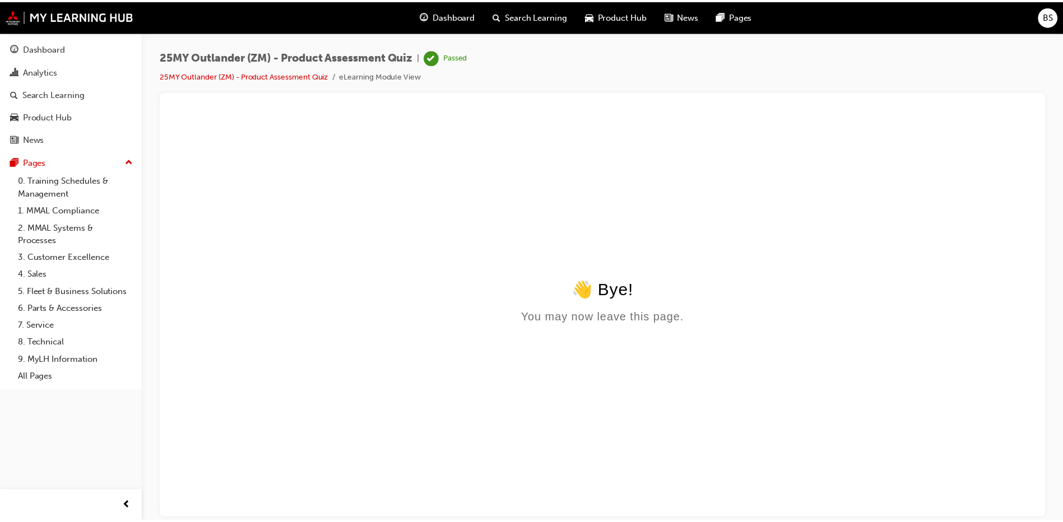
scroll to position [0, 0]
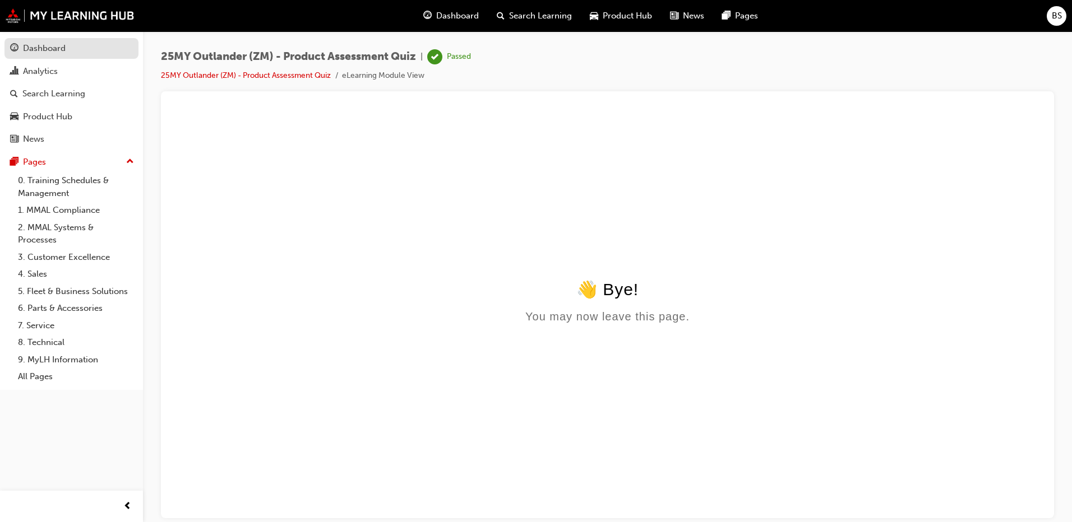
click at [43, 44] on div "Dashboard" at bounding box center [44, 48] width 43 height 13
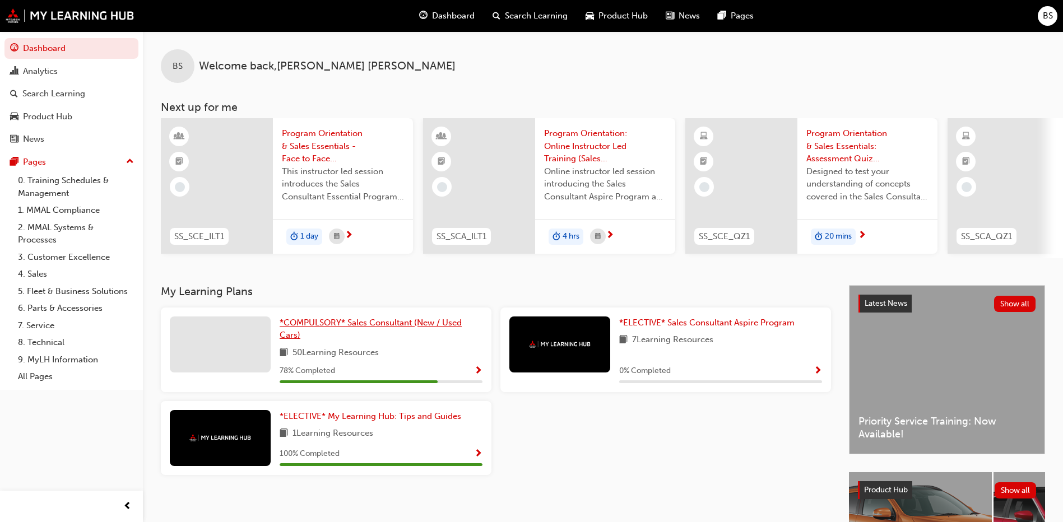
click at [367, 328] on span "*COMPULSORY* Sales Consultant (New / Used Cars)" at bounding box center [371, 329] width 182 height 23
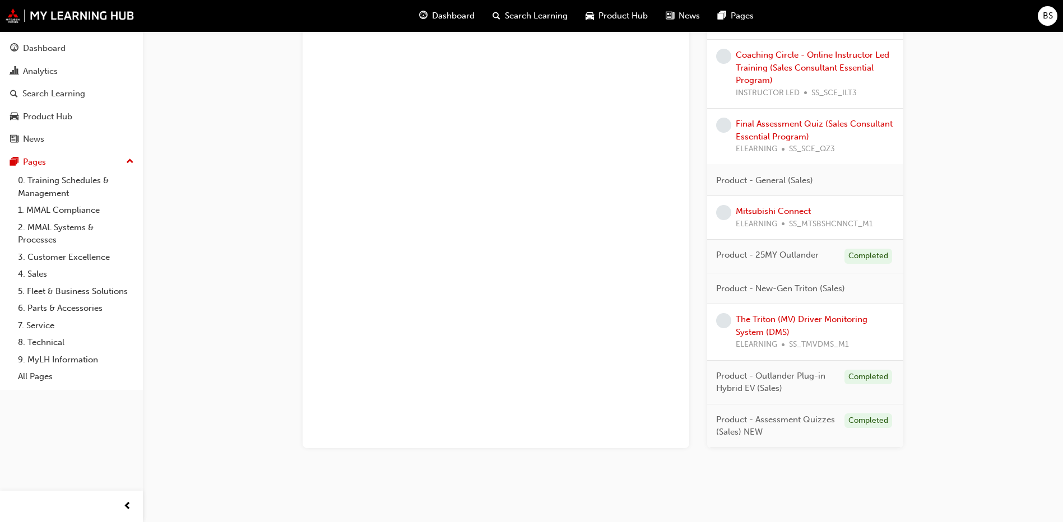
scroll to position [888, 0]
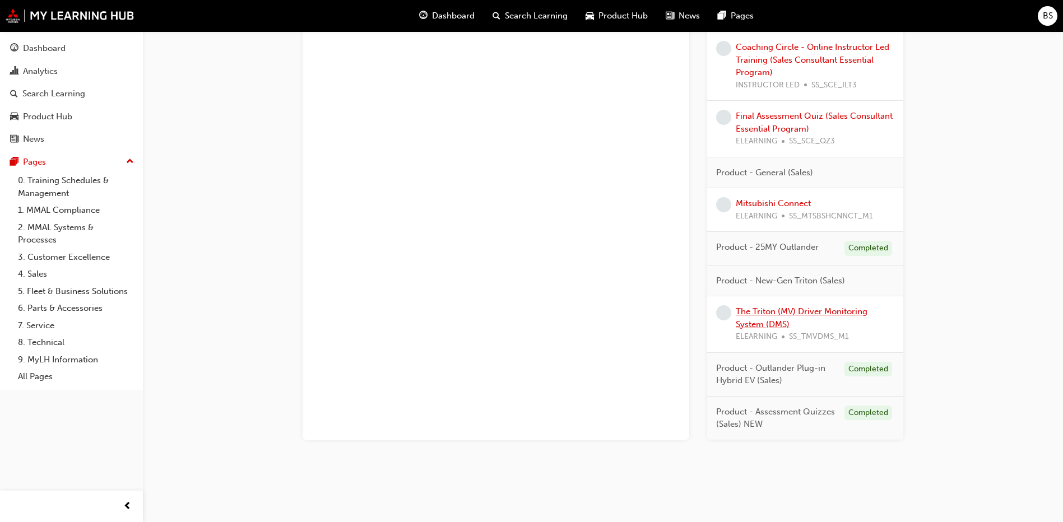
click at [769, 314] on link "The Triton (MV) Driver Monitoring System (DMS)" at bounding box center [802, 318] width 132 height 23
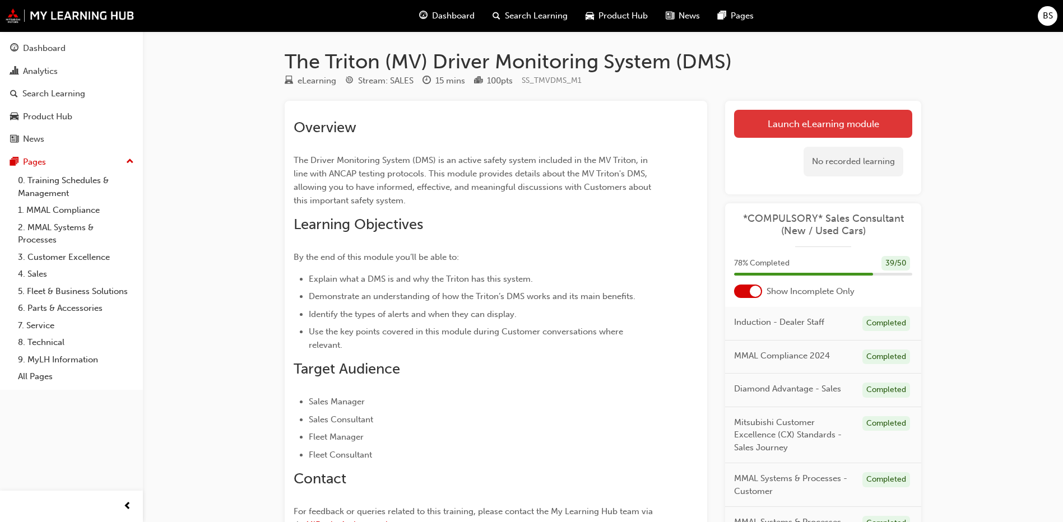
click at [856, 117] on link "Launch eLearning module" at bounding box center [823, 124] width 178 height 28
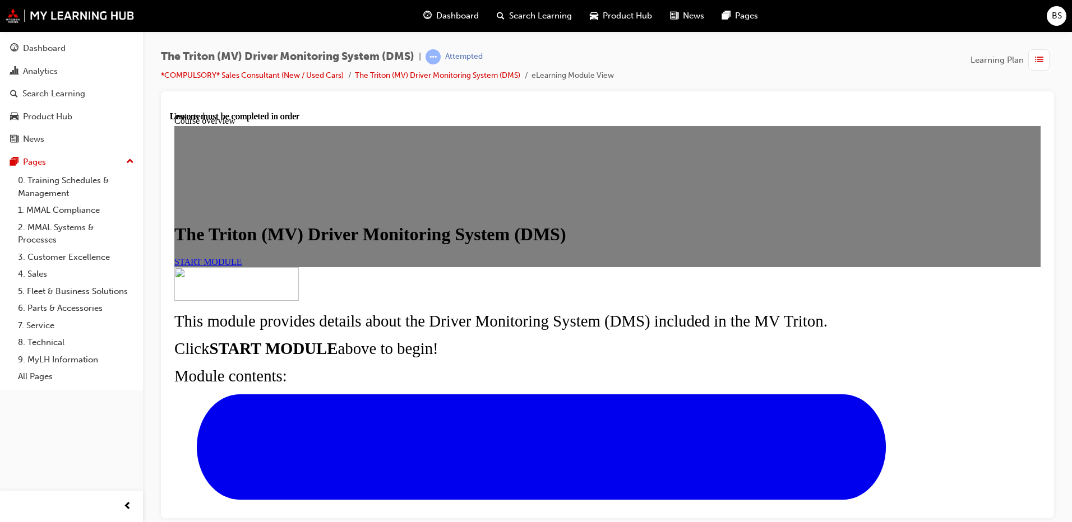
click at [242, 266] on link "START MODULE" at bounding box center [208, 262] width 68 height 10
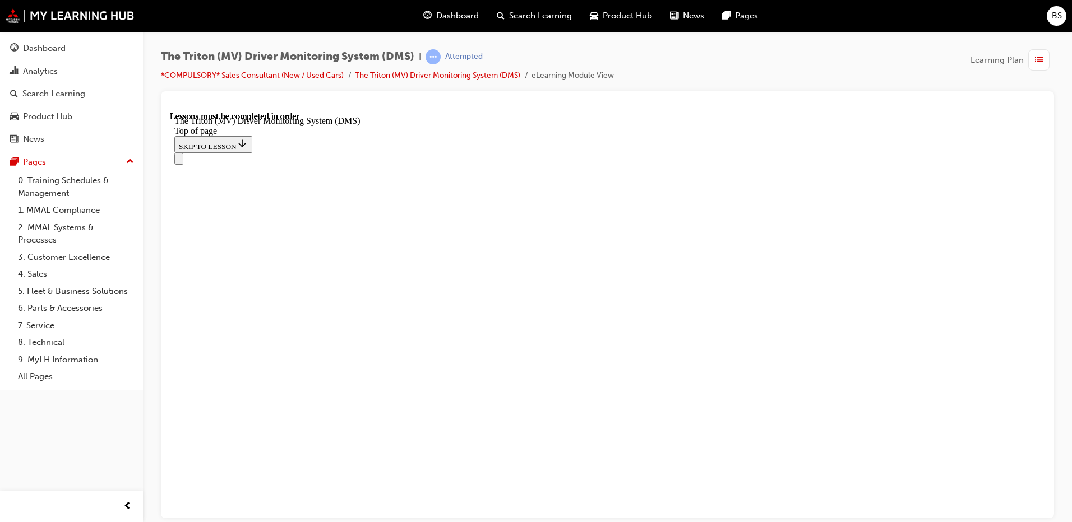
scroll to position [432, 0]
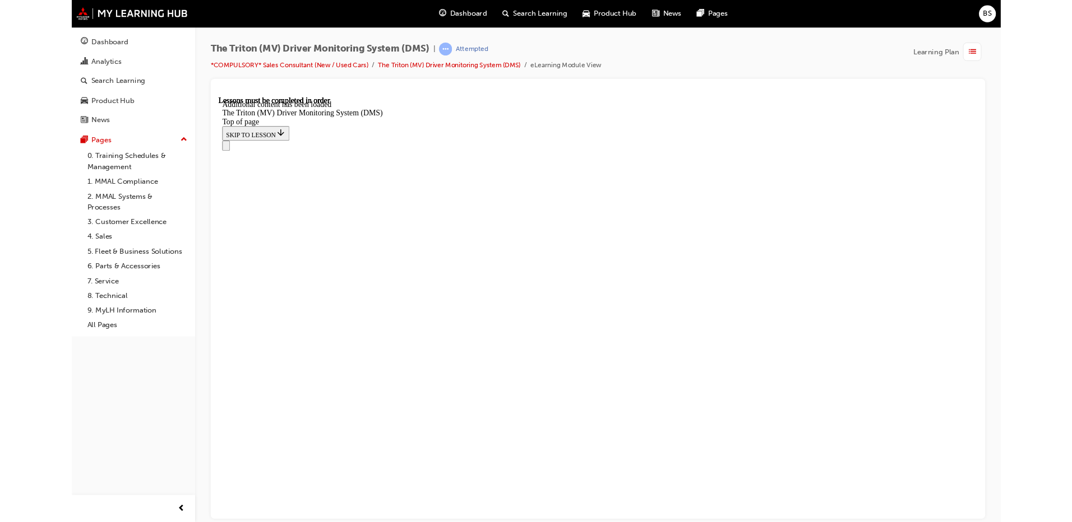
scroll to position [1708, 0]
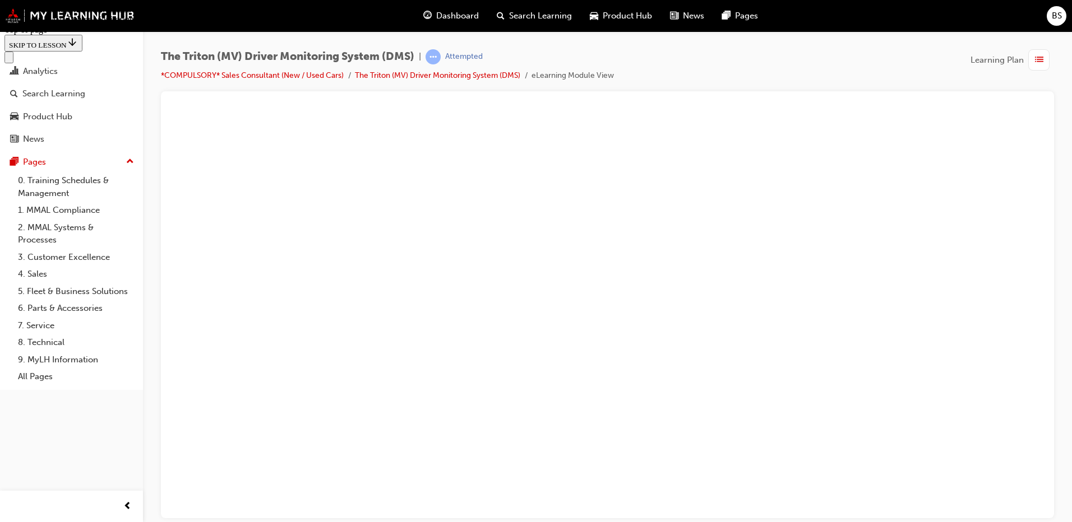
scroll to position [1876, 0]
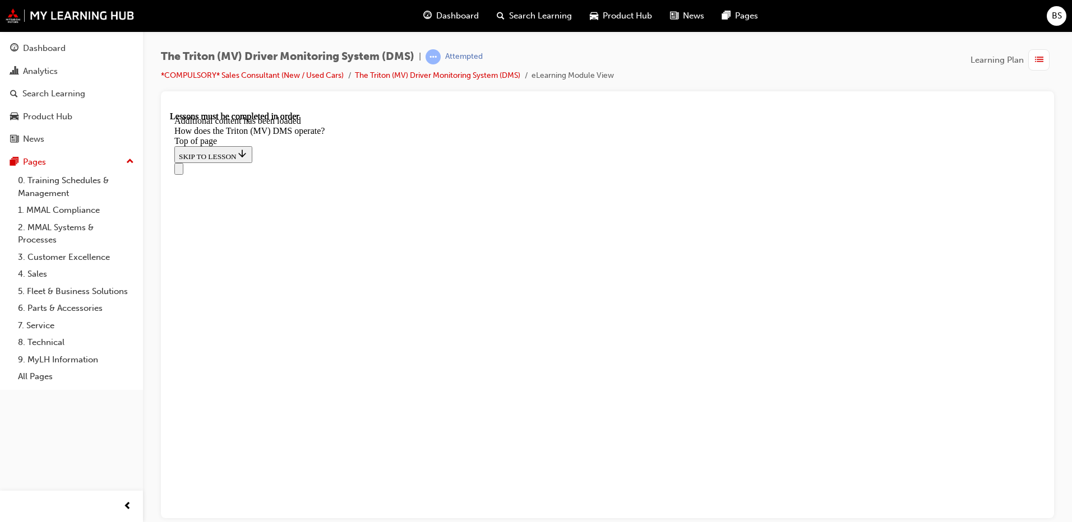
scroll to position [712, 0]
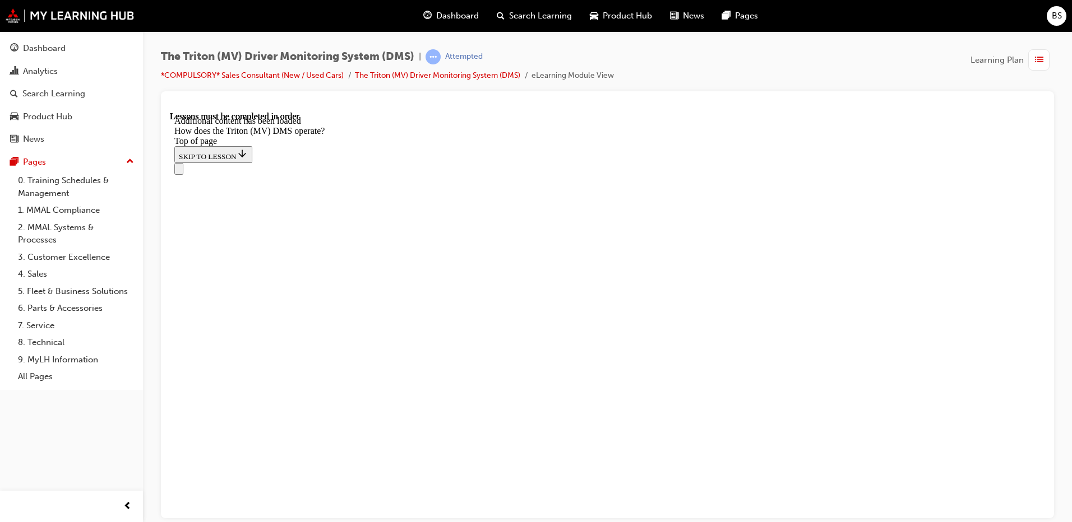
scroll to position [1623, 0]
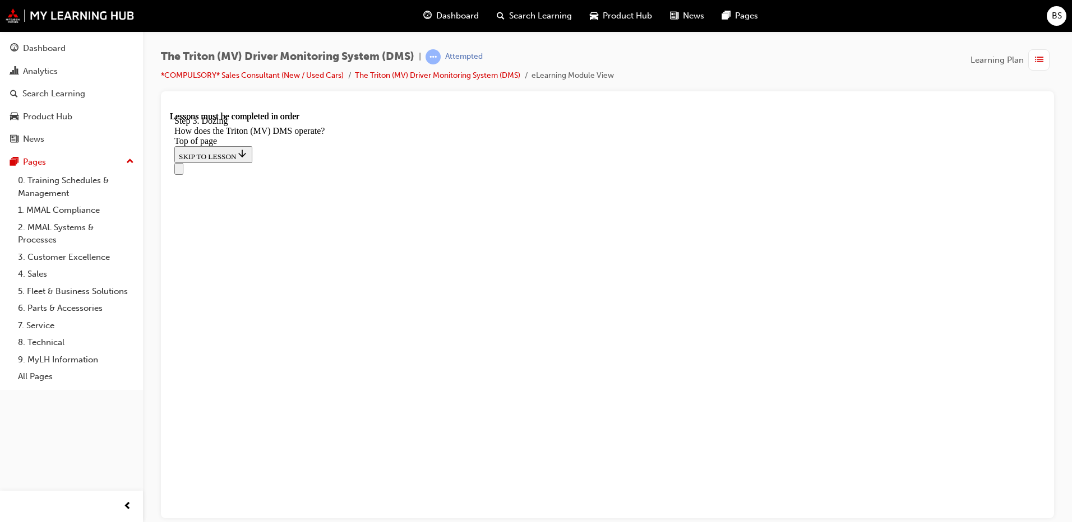
scroll to position [2926, 0]
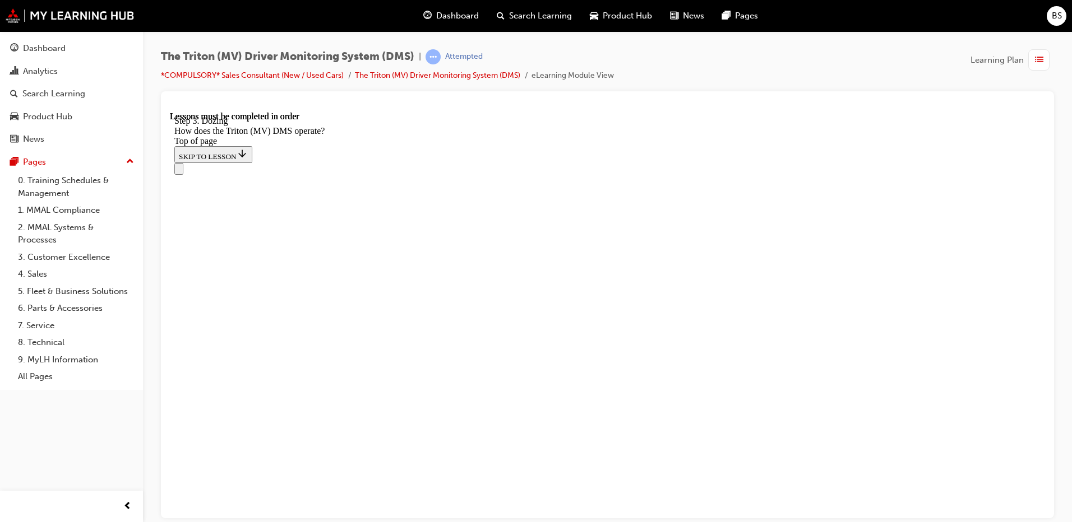
scroll to position [3583, 0]
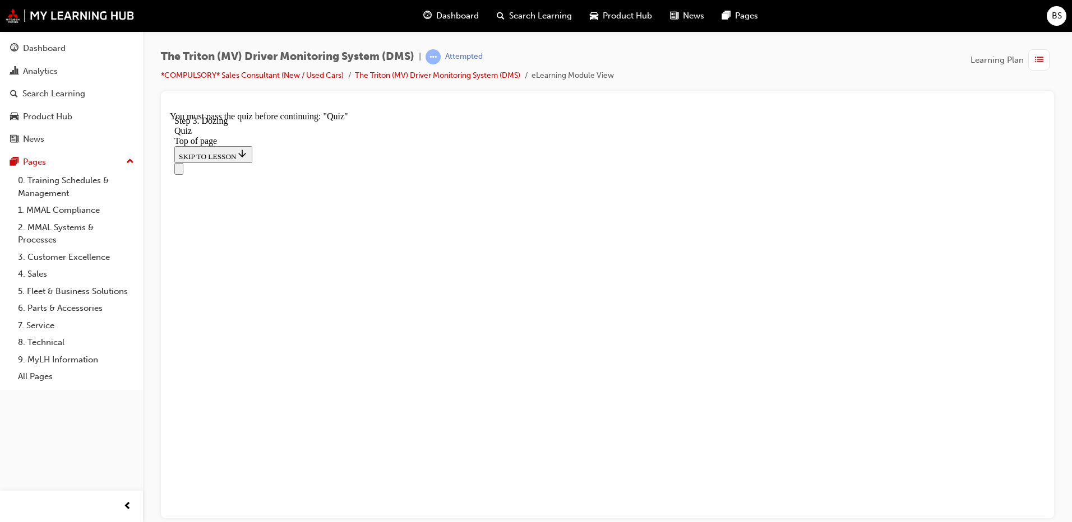
scroll to position [151, 0]
drag, startPoint x: 520, startPoint y: 374, endPoint x: 731, endPoint y: 303, distance: 222.8
drag, startPoint x: 527, startPoint y: 440, endPoint x: 745, endPoint y: 256, distance: 286.0
drag, startPoint x: 506, startPoint y: 433, endPoint x: 534, endPoint y: 245, distance: 189.8
drag, startPoint x: 521, startPoint y: 302, endPoint x: 511, endPoint y: 367, distance: 66.3
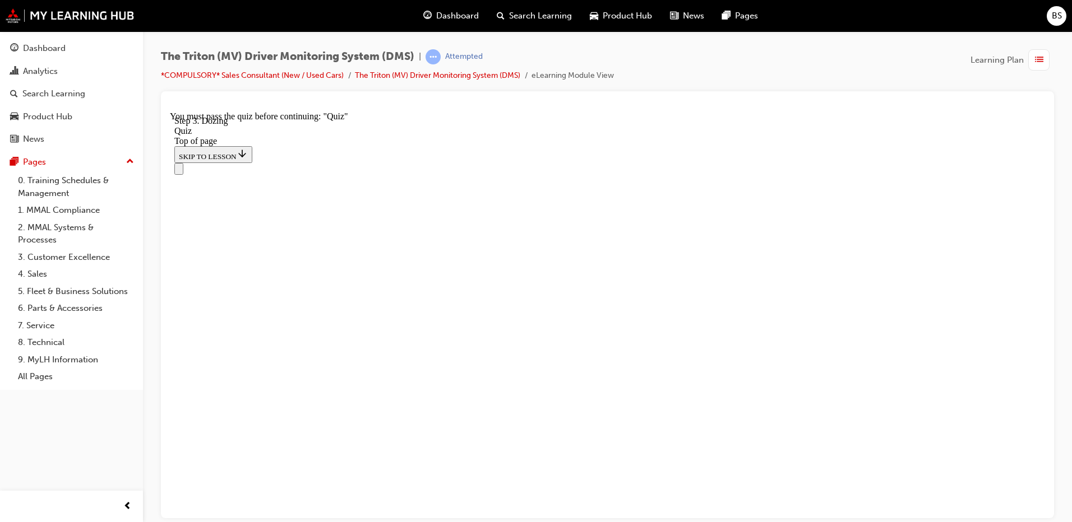
drag, startPoint x: 512, startPoint y: 442, endPoint x: 520, endPoint y: 316, distance: 126.4
drag, startPoint x: 481, startPoint y: 441, endPoint x: 506, endPoint y: 316, distance: 127.9
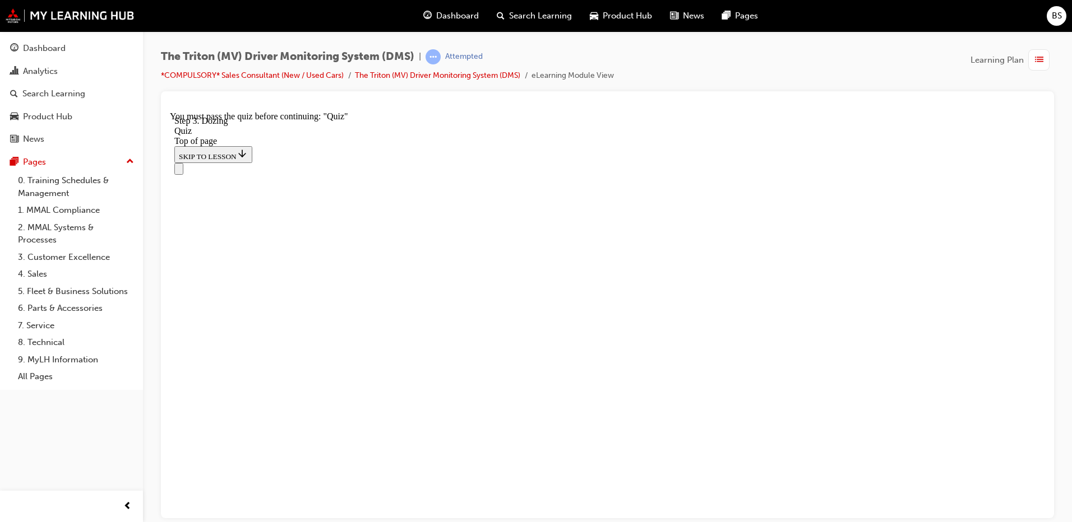
drag, startPoint x: 510, startPoint y: 241, endPoint x: 689, endPoint y: 242, distance: 179.4
drag, startPoint x: 480, startPoint y: 367, endPoint x: 487, endPoint y: 460, distance: 93.9
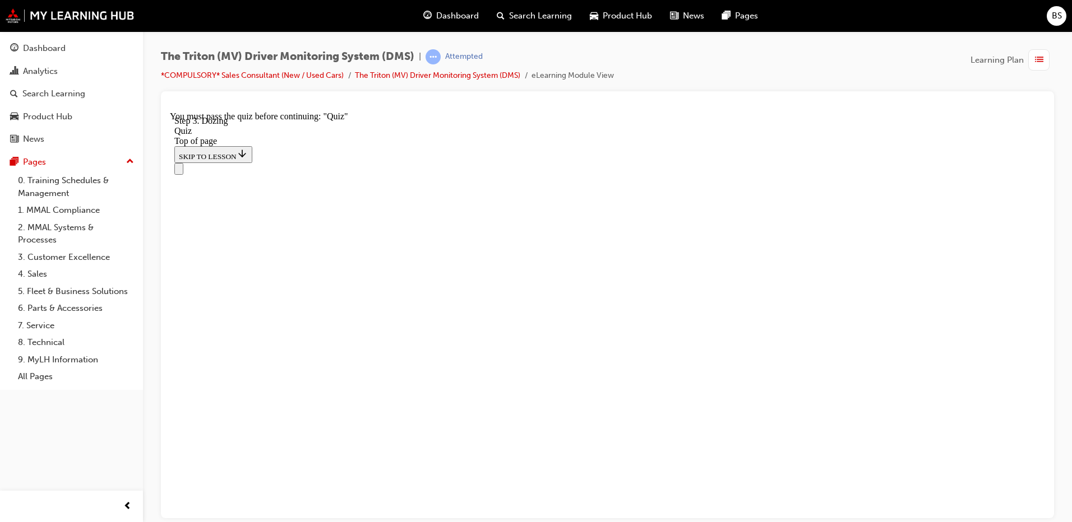
drag, startPoint x: 489, startPoint y: 431, endPoint x: 488, endPoint y: 349, distance: 81.8
drag, startPoint x: 430, startPoint y: 367, endPoint x: 644, endPoint y: 429, distance: 222.4
drag, startPoint x: 462, startPoint y: 372, endPoint x: 476, endPoint y: 366, distance: 14.8
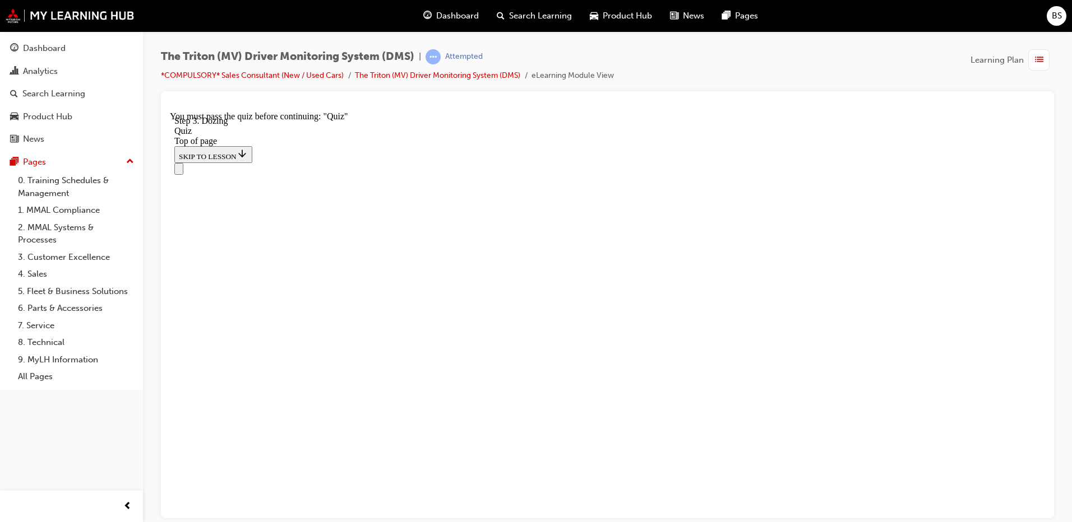
drag, startPoint x: 494, startPoint y: 299, endPoint x: 687, endPoint y: 363, distance: 202.9
drag, startPoint x: 510, startPoint y: 312, endPoint x: 731, endPoint y: 313, distance: 220.8
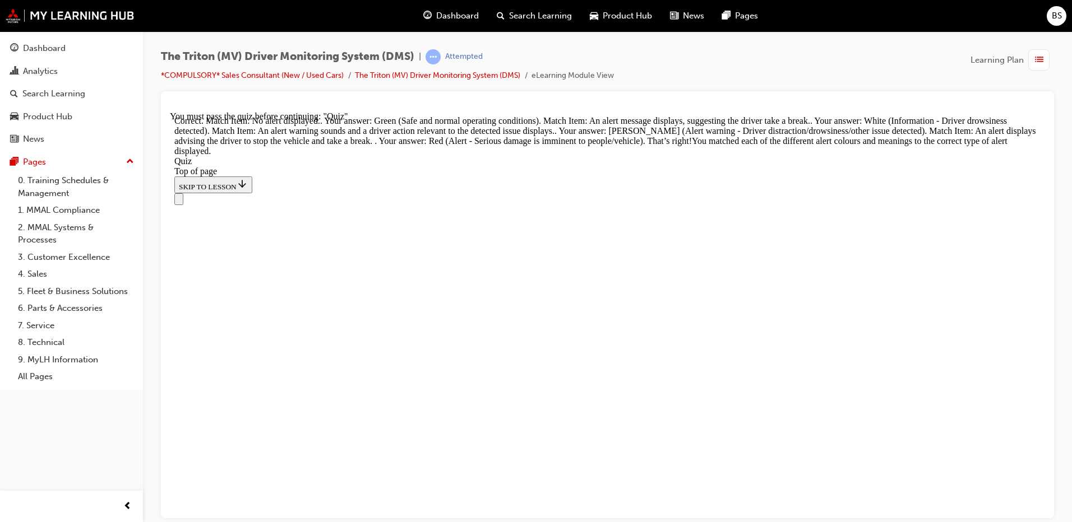
scroll to position [359, 0]
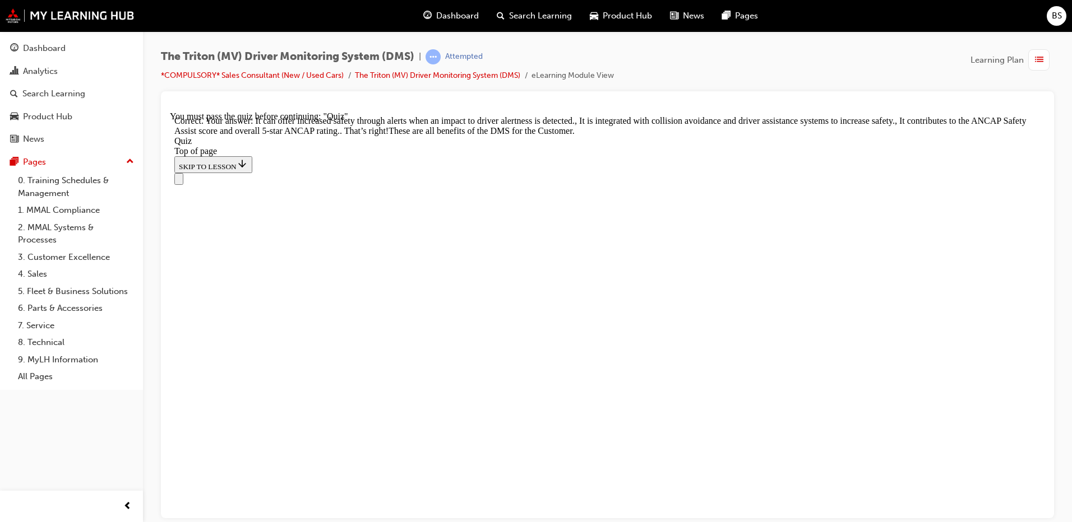
scroll to position [339, 0]
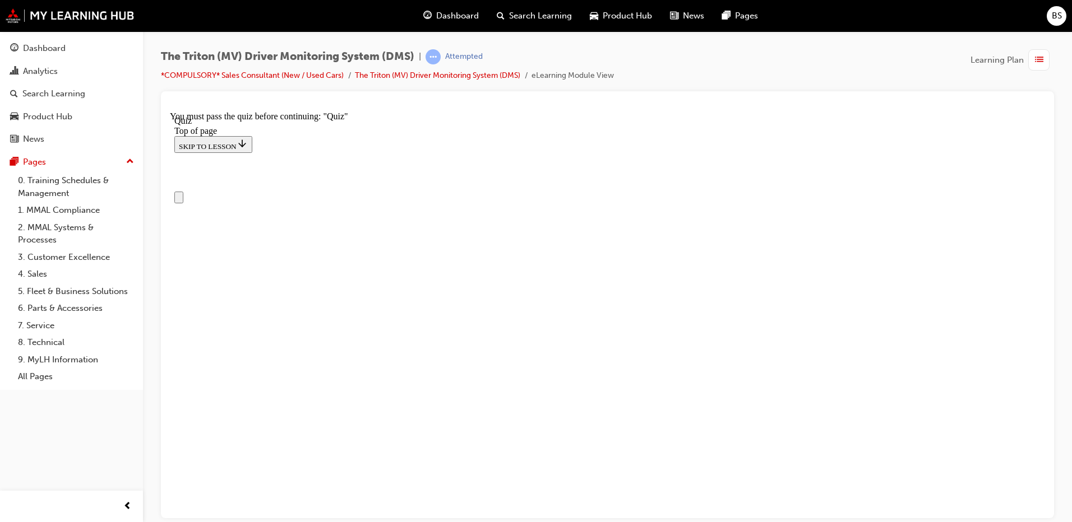
scroll to position [56, 0]
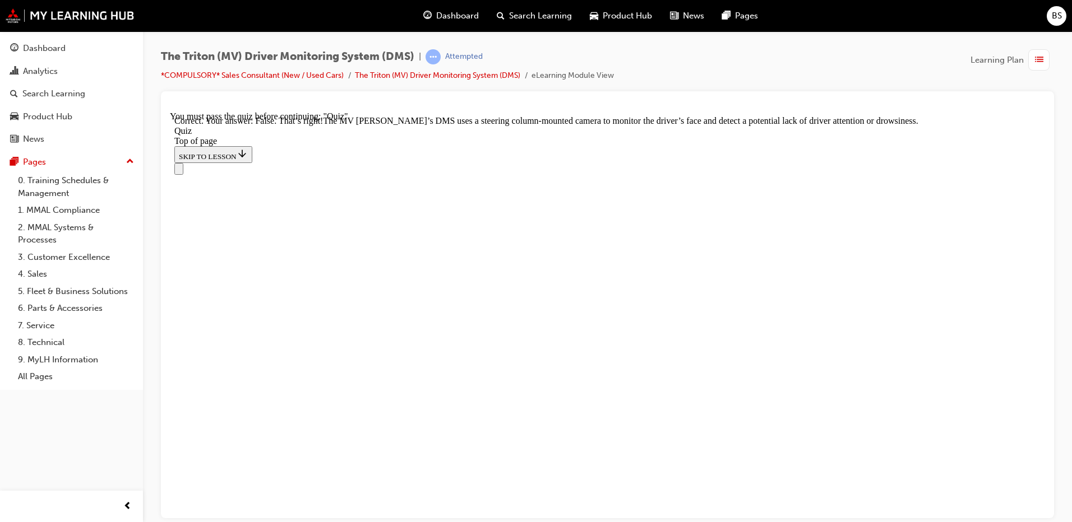
scroll to position [267, 0]
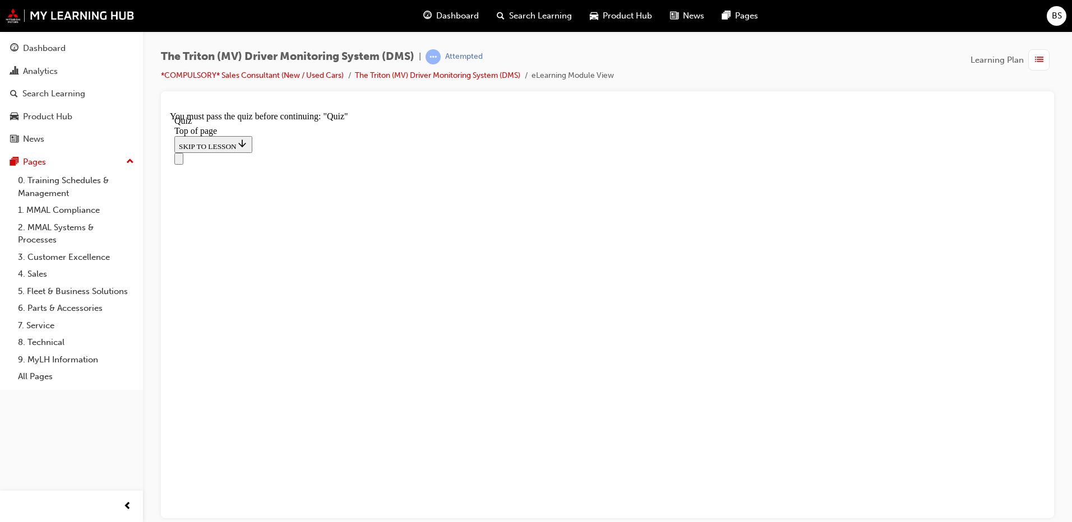
scroll to position [112, 0]
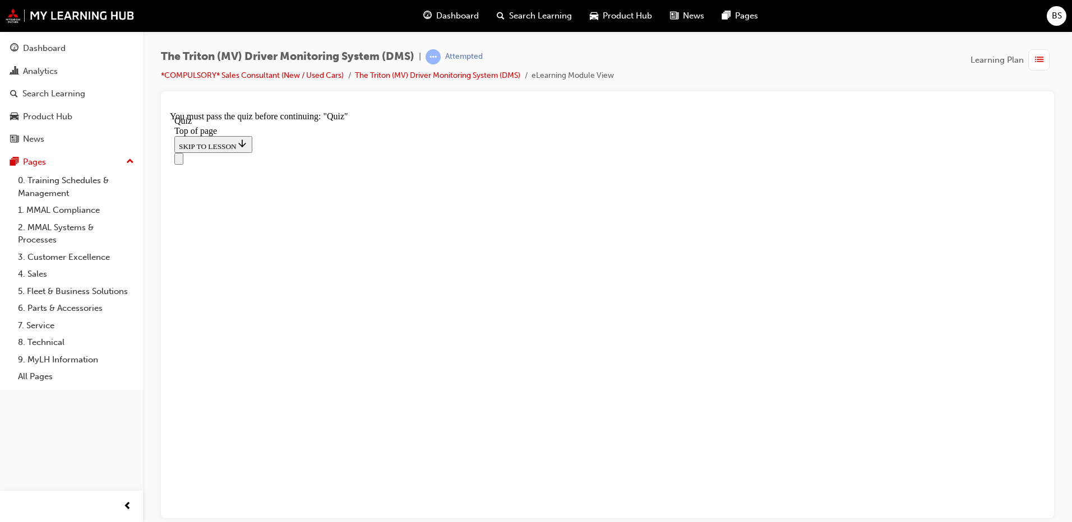
drag, startPoint x: 430, startPoint y: 330, endPoint x: 516, endPoint y: 368, distance: 93.8
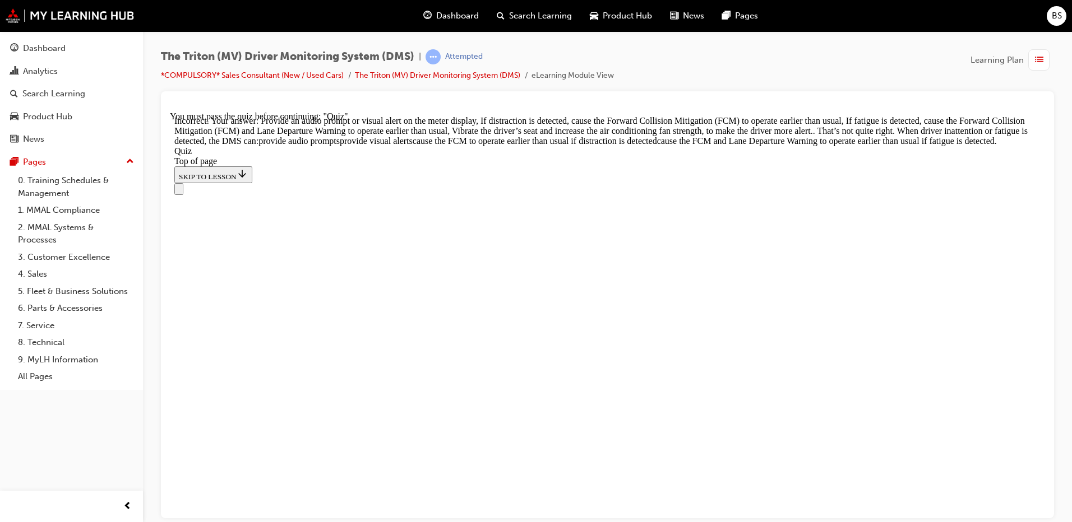
scroll to position [462, 0]
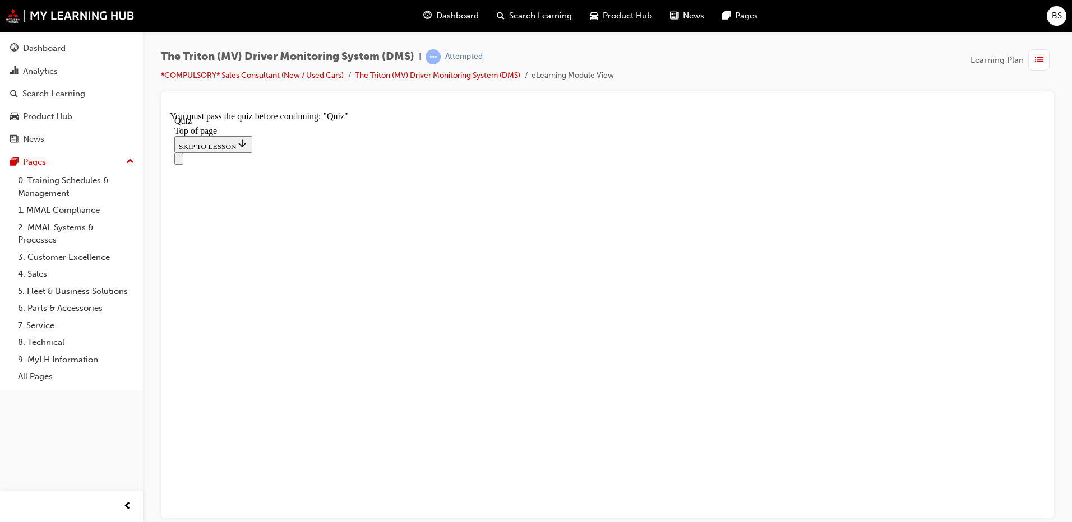
scroll to position [112, 0]
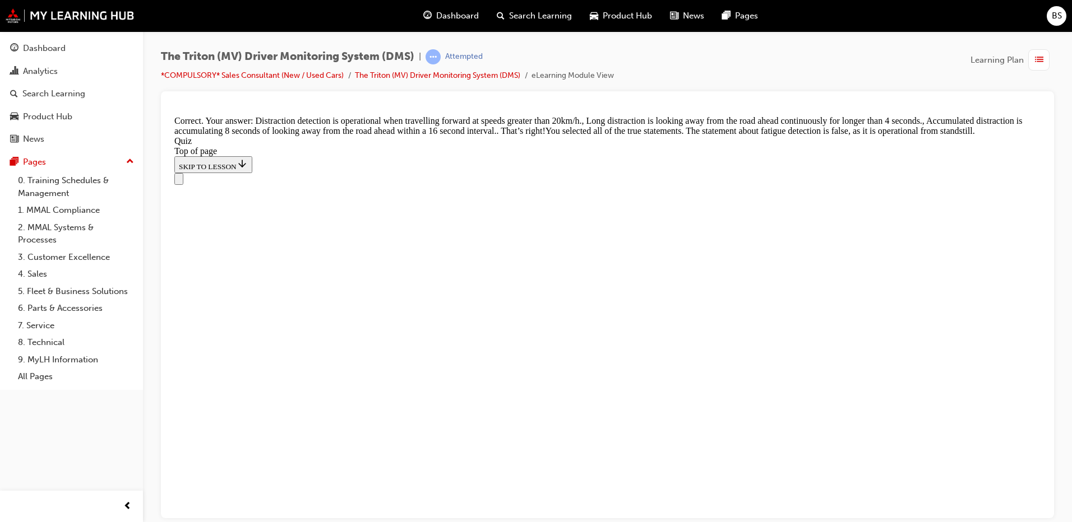
scroll to position [384, 0]
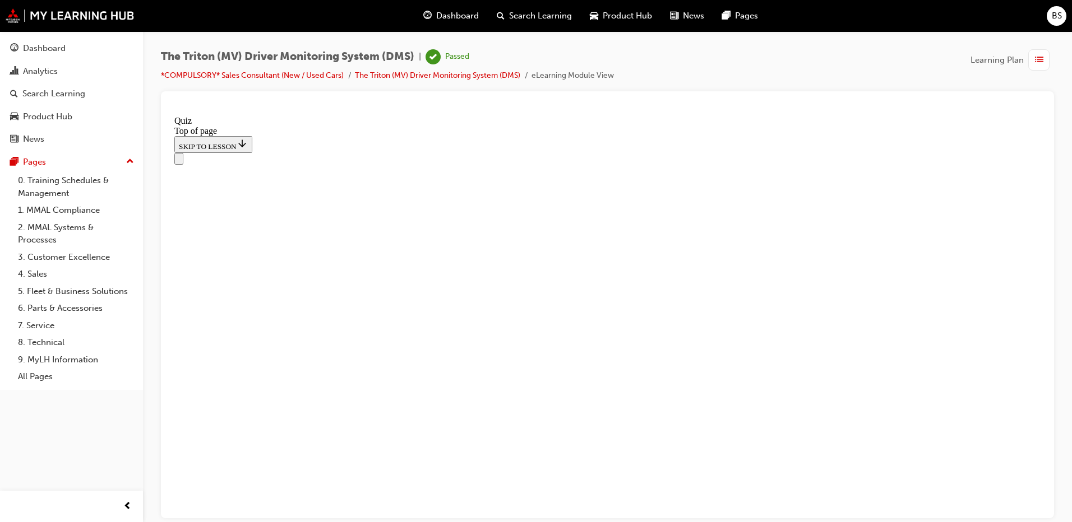
scroll to position [201, 0]
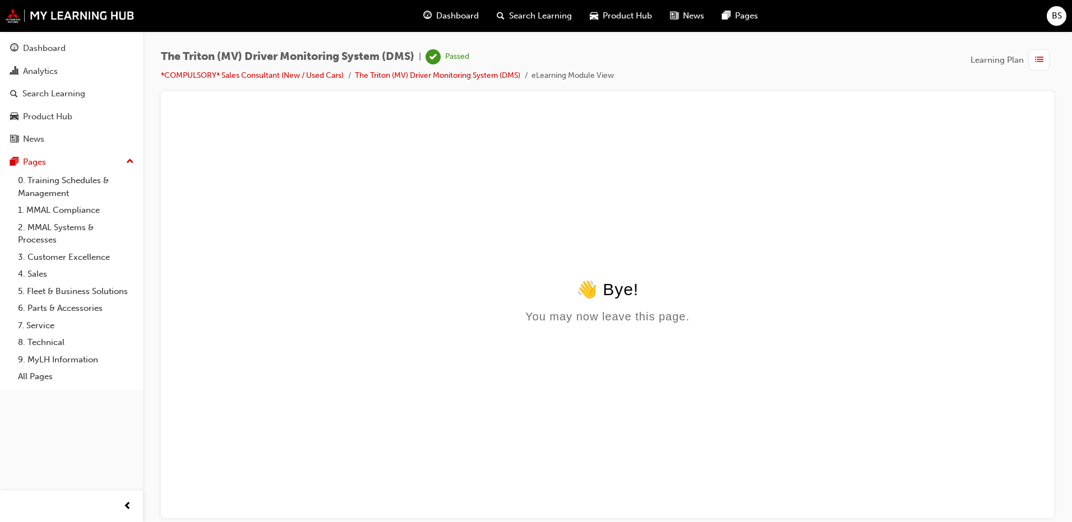
click at [1061, 16] on span "BS" at bounding box center [1056, 16] width 10 height 13
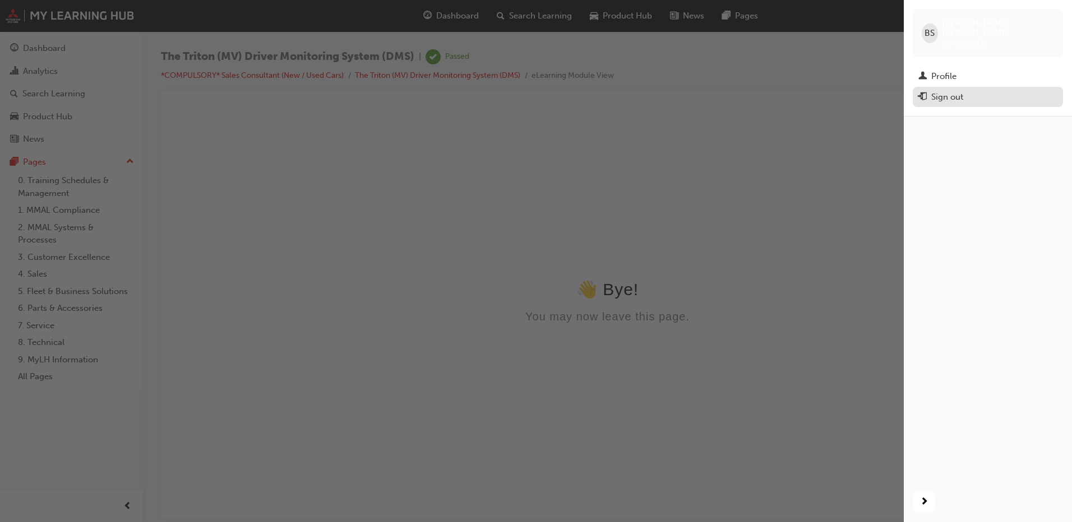
click at [942, 91] on div "Sign out" at bounding box center [947, 97] width 32 height 13
